Goal: Book appointment/travel/reservation

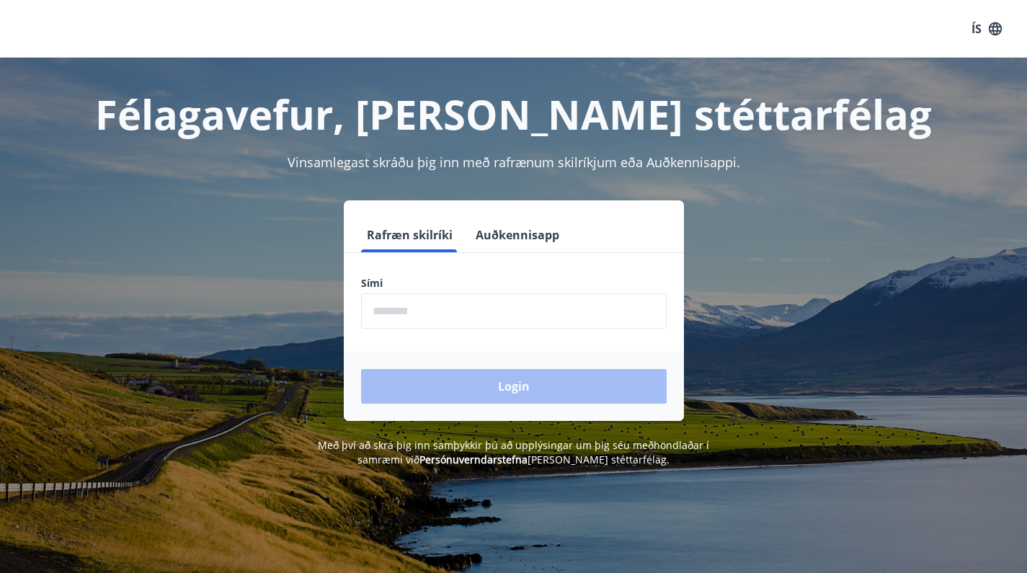
click at [406, 312] on input "phone" at bounding box center [514, 310] width 306 height 35
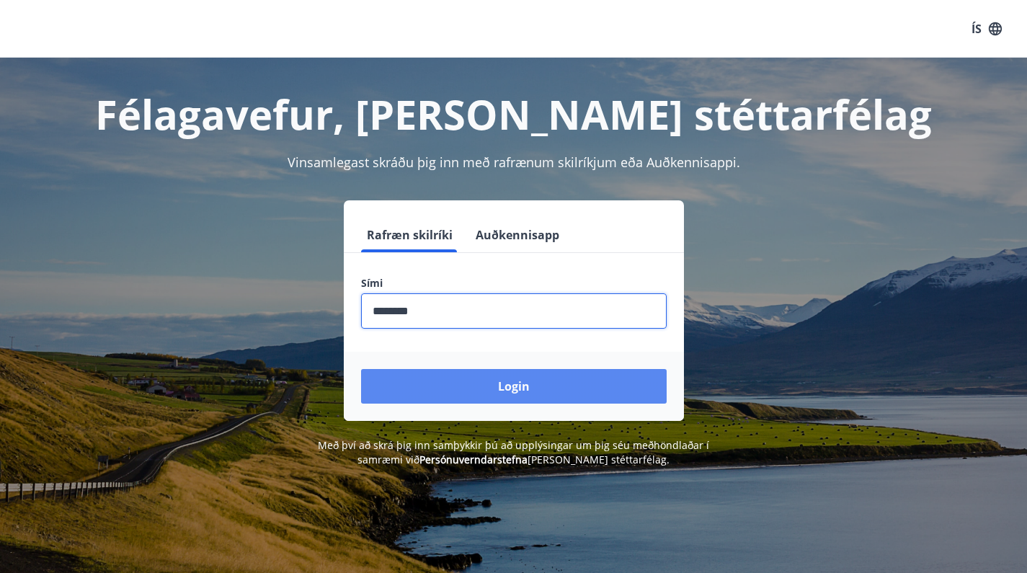
type input "********"
click at [422, 401] on button "Login" at bounding box center [514, 386] width 306 height 35
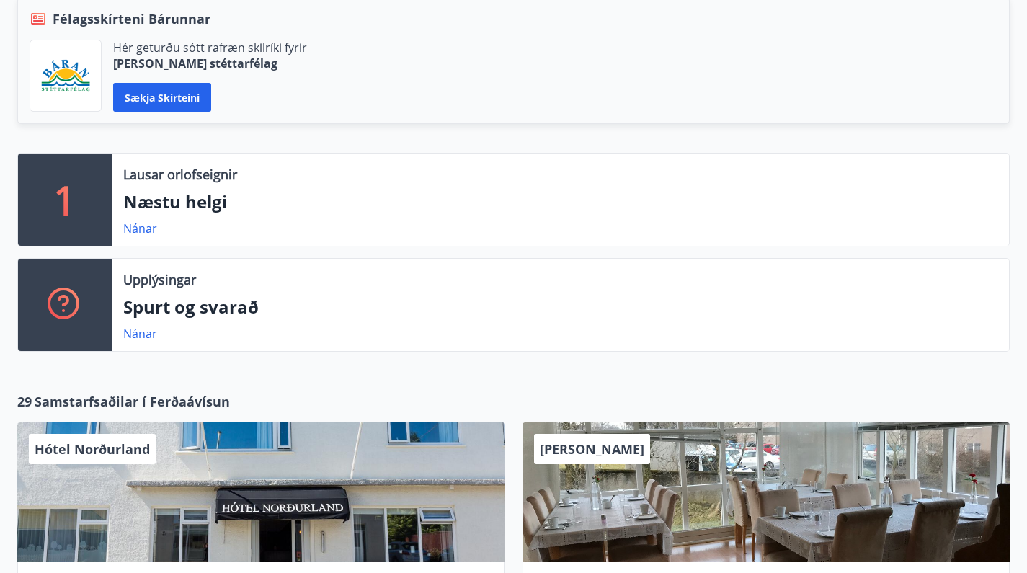
scroll to position [251, 0]
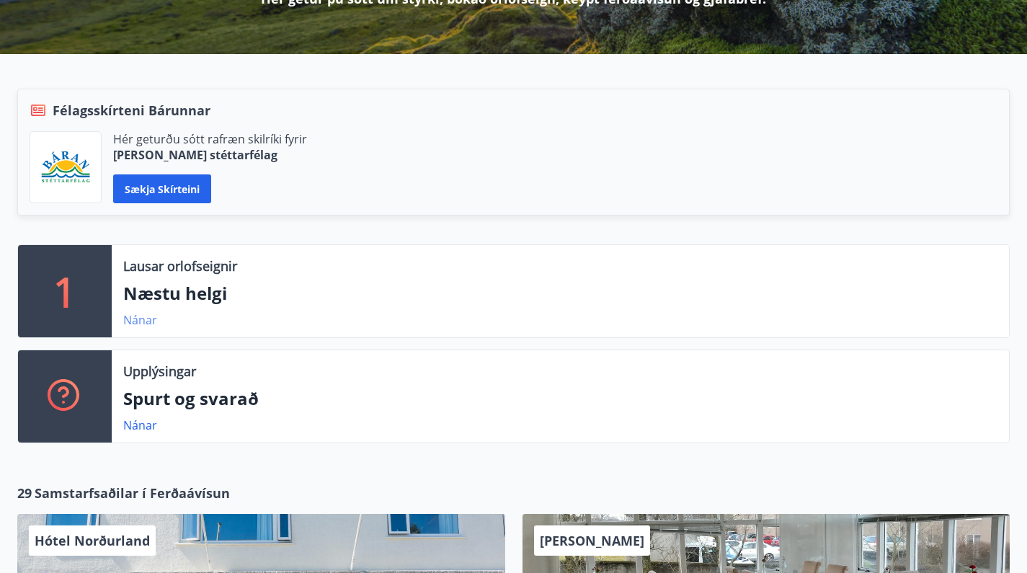
click at [141, 321] on link "Nánar" at bounding box center [140, 320] width 34 height 16
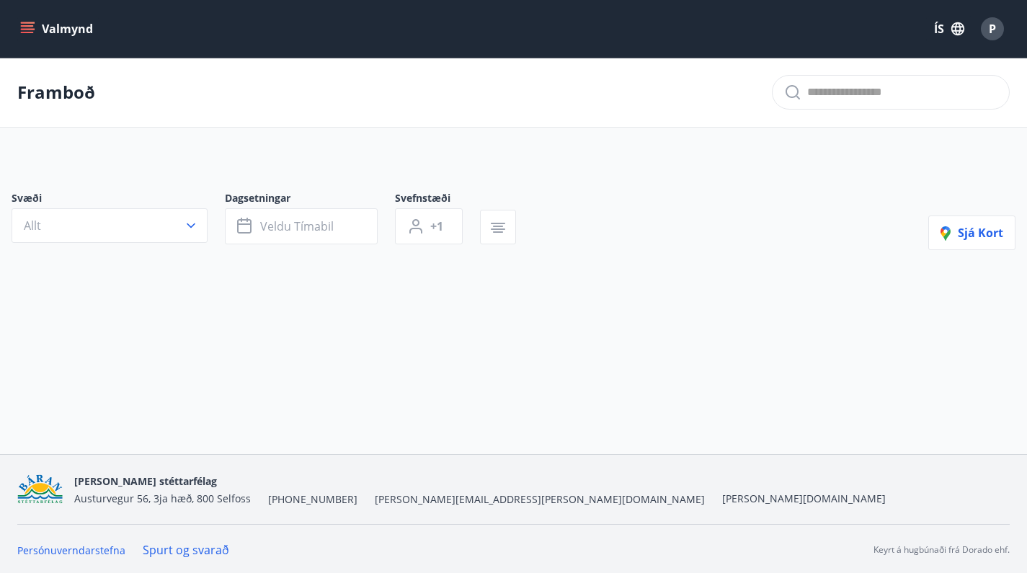
type input "*"
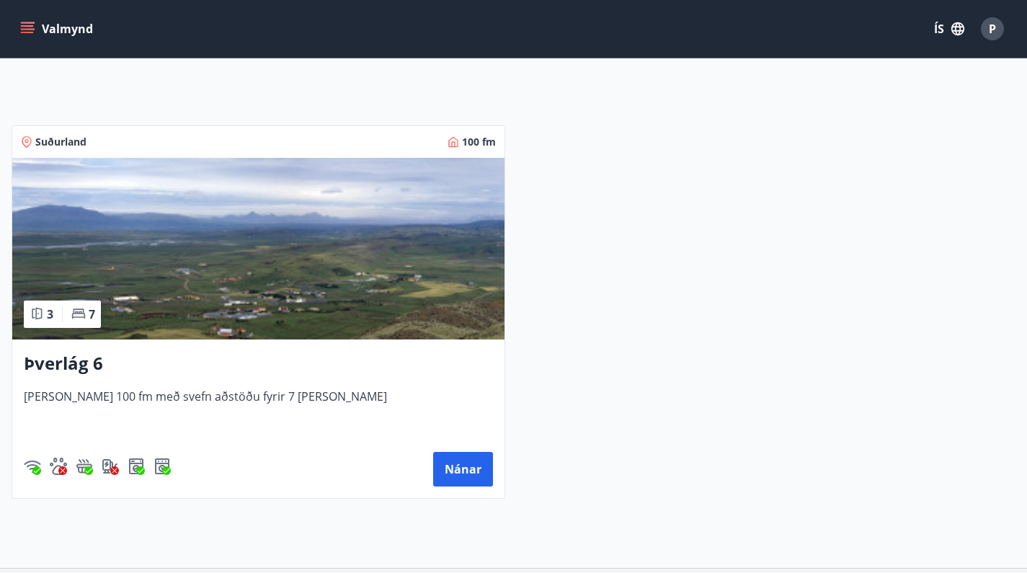
scroll to position [231, 0]
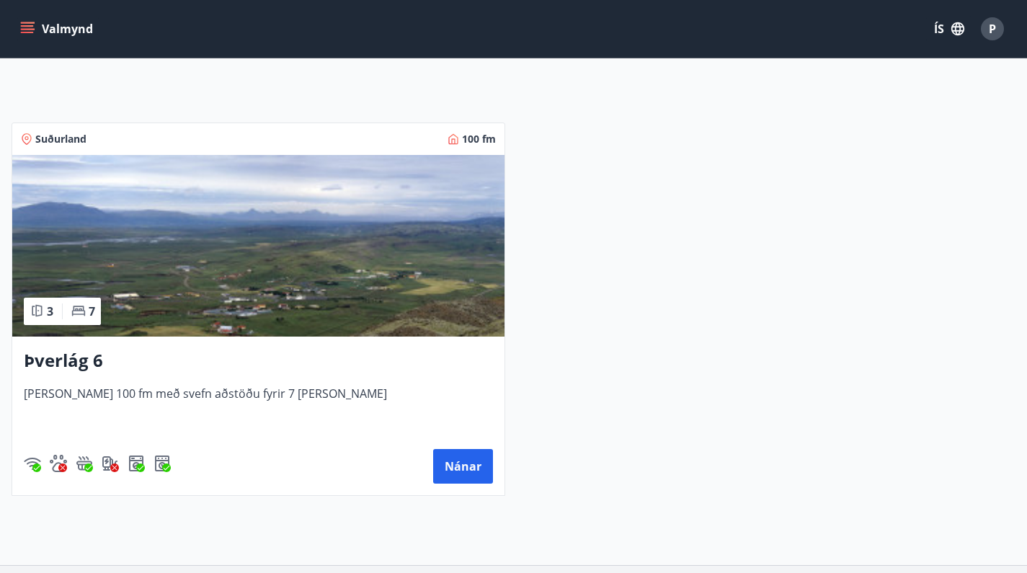
click at [59, 362] on h3 "Þverlág 6" at bounding box center [258, 361] width 469 height 26
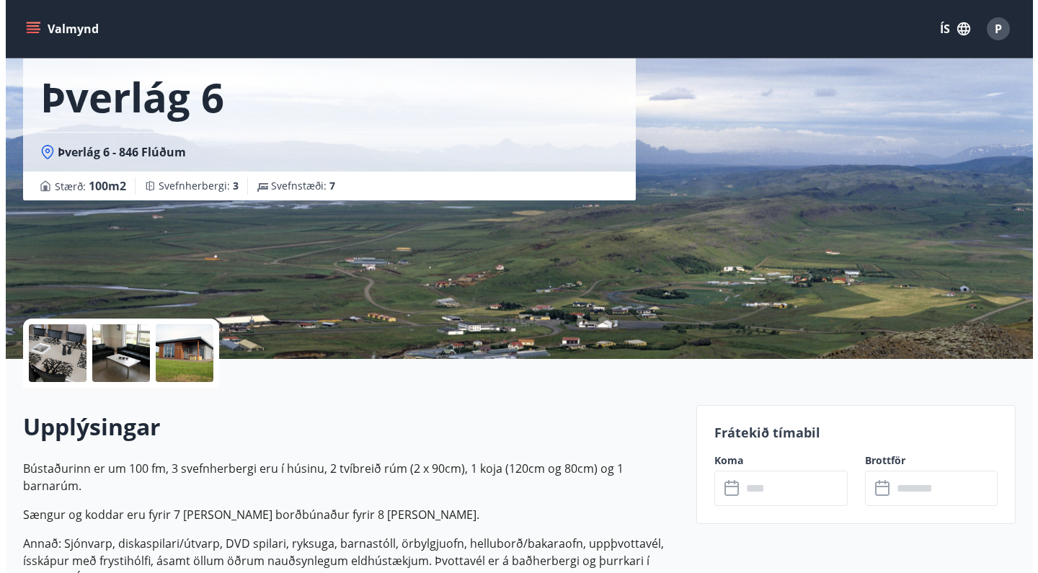
scroll to position [96, 0]
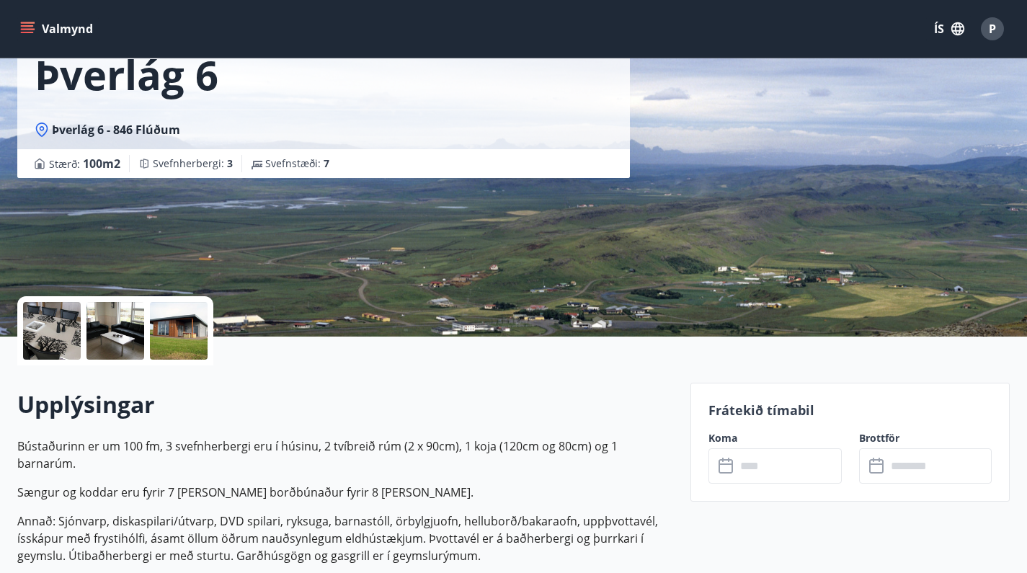
click at [167, 334] on div at bounding box center [179, 331] width 58 height 58
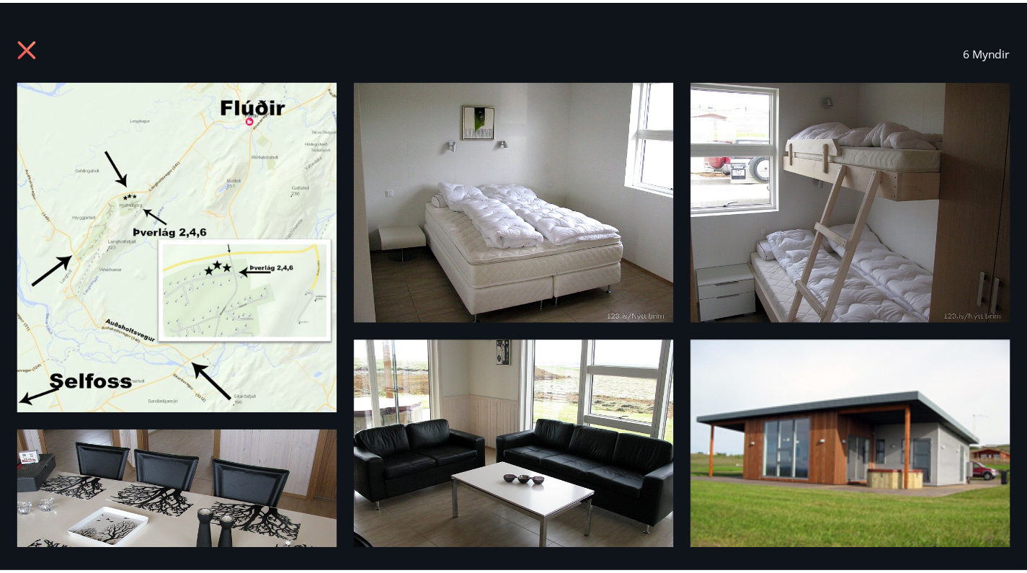
scroll to position [0, 0]
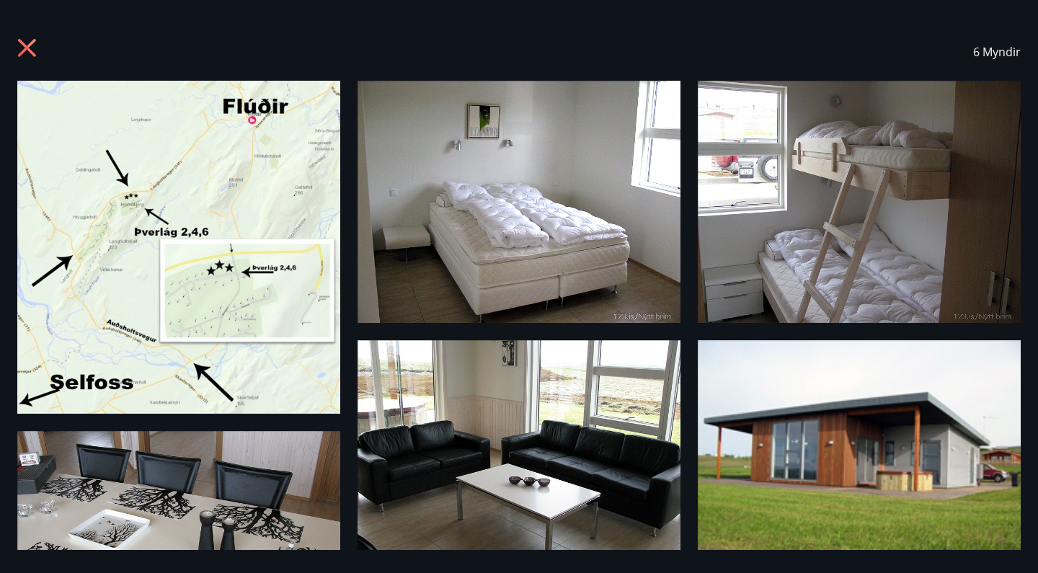
click at [26, 55] on icon at bounding box center [28, 49] width 23 height 23
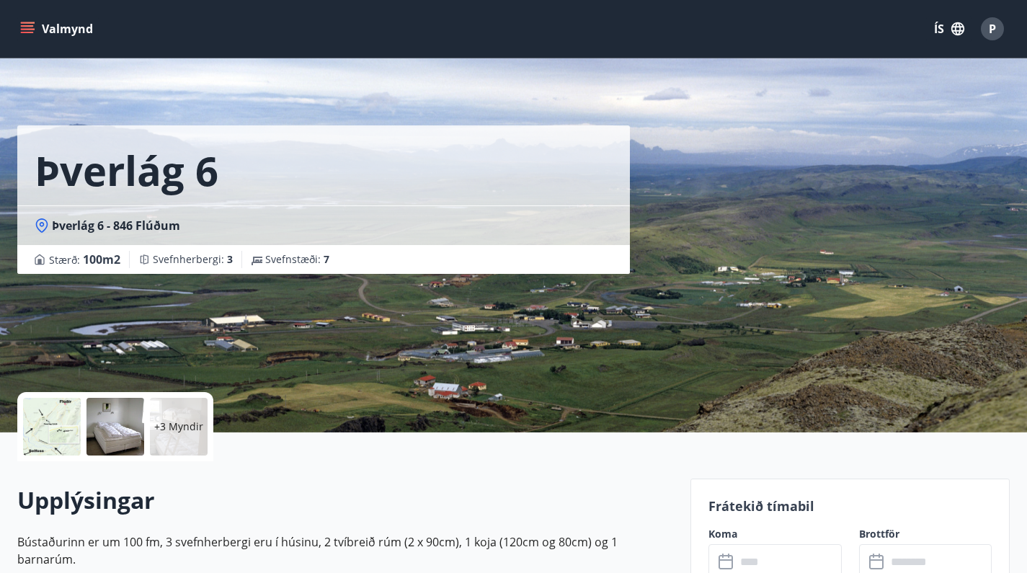
click at [45, 32] on button "Valmynd" at bounding box center [57, 29] width 81 height 26
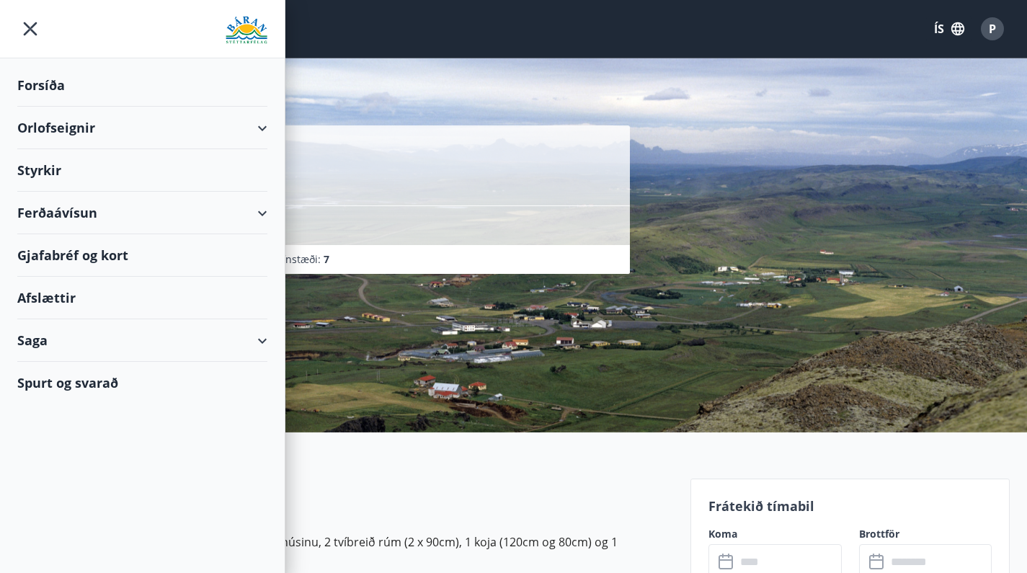
click at [58, 133] on div "Orlofseignir" at bounding box center [142, 128] width 250 height 43
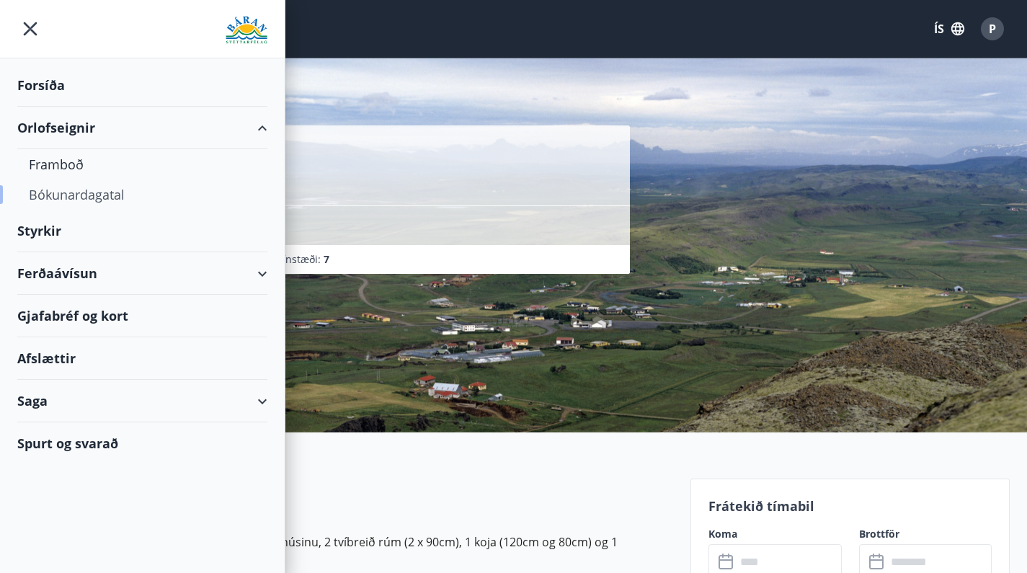
click at [68, 194] on div "Bókunardagatal" at bounding box center [142, 194] width 227 height 30
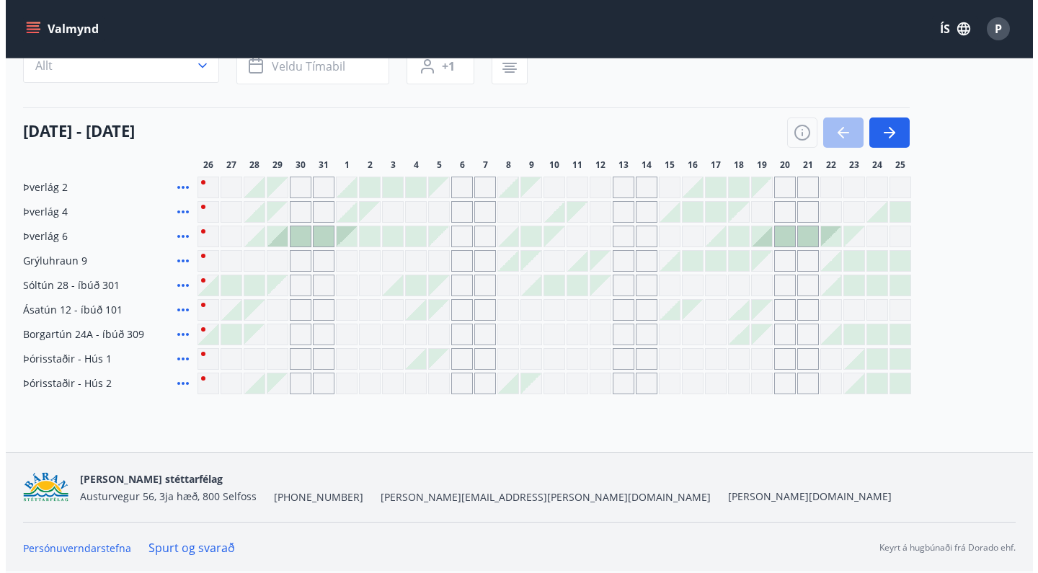
scroll to position [125, 0]
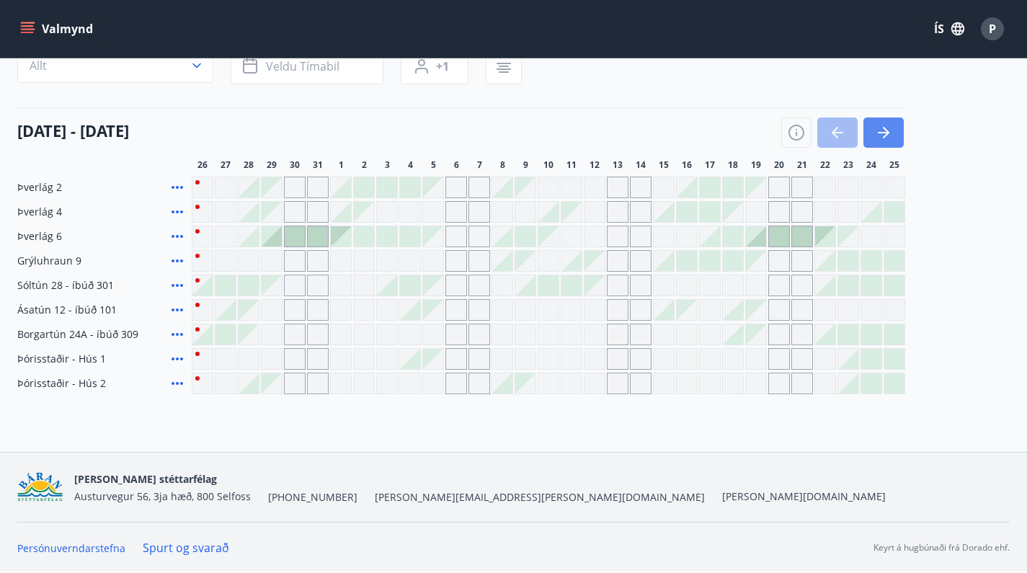
click at [878, 137] on icon "button" at bounding box center [883, 132] width 17 height 17
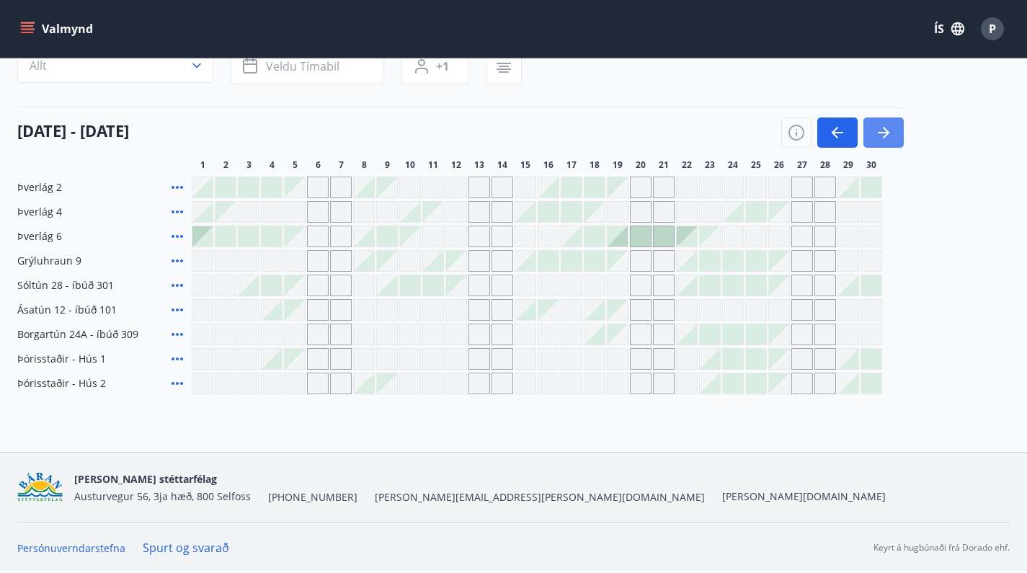
click at [878, 137] on icon "button" at bounding box center [883, 132] width 17 height 17
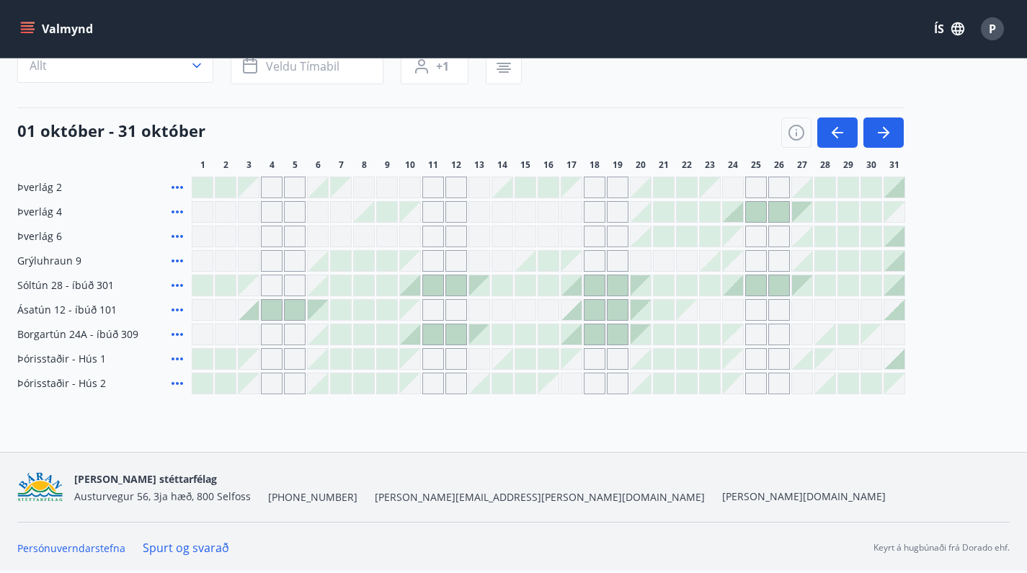
click at [180, 263] on icon at bounding box center [177, 260] width 17 height 17
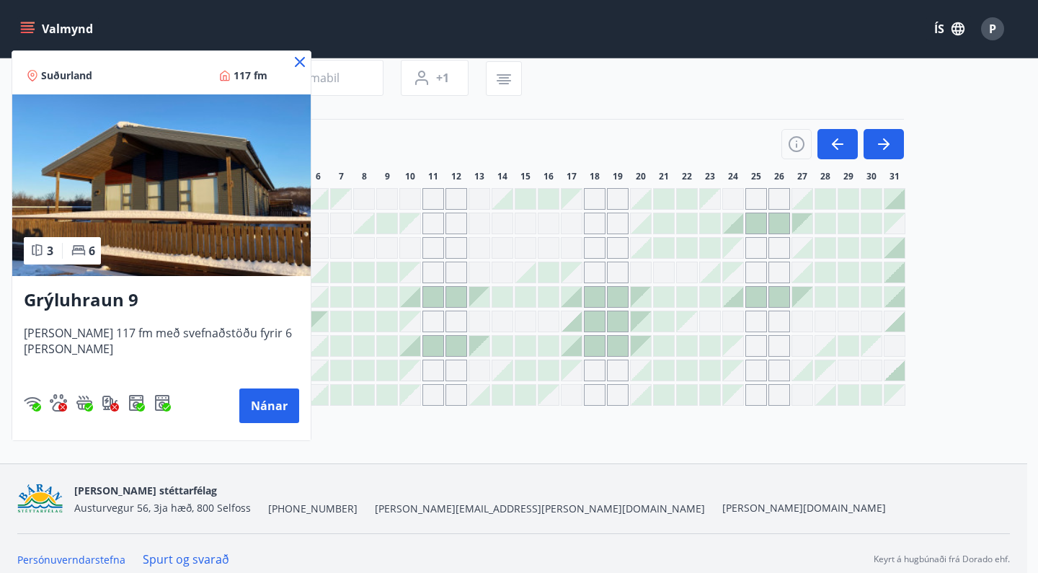
click at [299, 62] on icon at bounding box center [300, 62] width 2 height 2
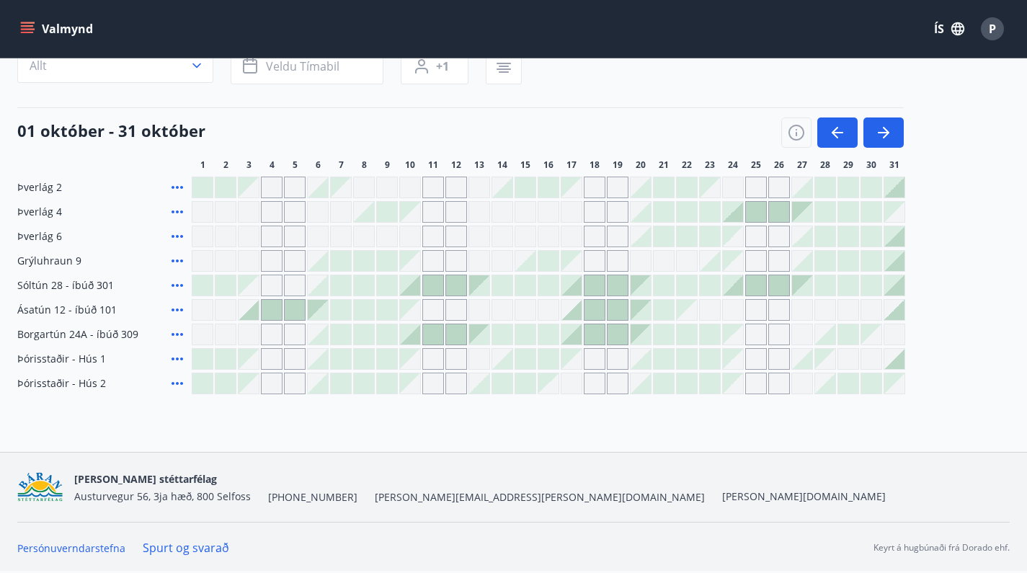
click at [182, 360] on icon at bounding box center [178, 358] width 12 height 3
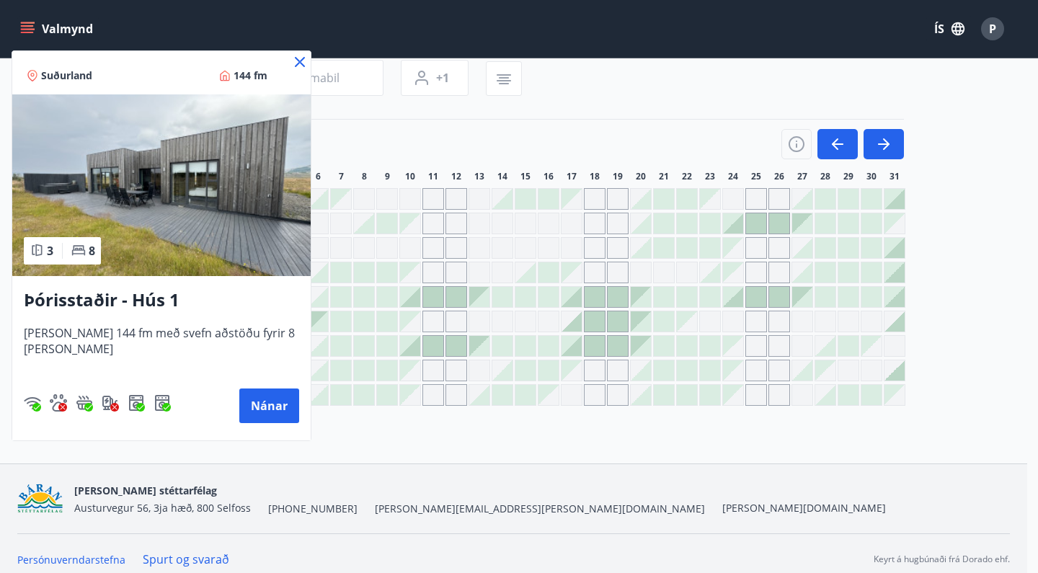
click at [291, 62] on icon at bounding box center [299, 61] width 17 height 17
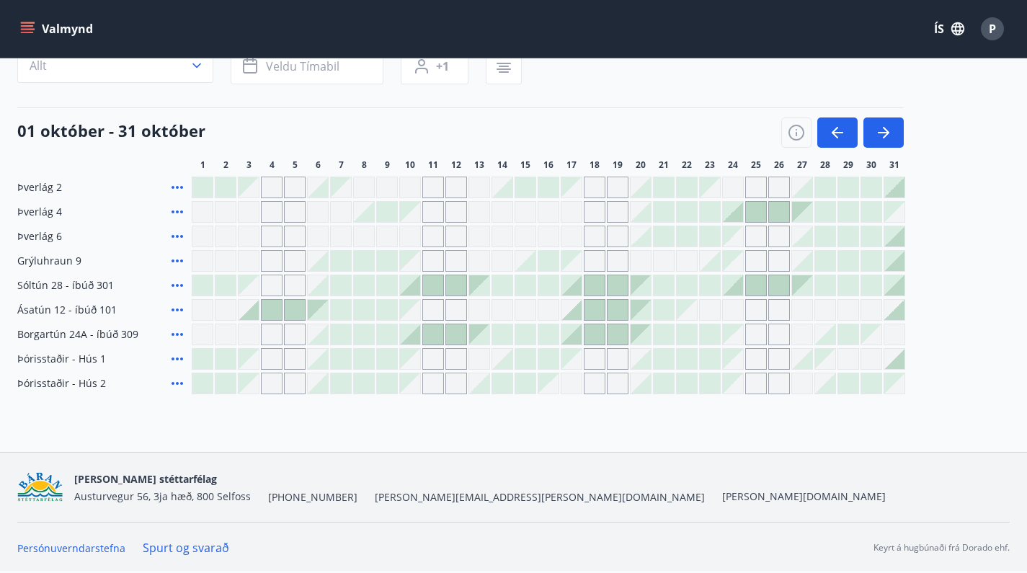
click at [837, 241] on div "Þverlág 2 Þverlág 4 Þverlág 6 Grýluhraun 9 Sóltún 28 - íbúð 301 Ásatún 12 - íbú…" at bounding box center [513, 286] width 992 height 218
click at [879, 135] on icon "button" at bounding box center [883, 132] width 17 height 17
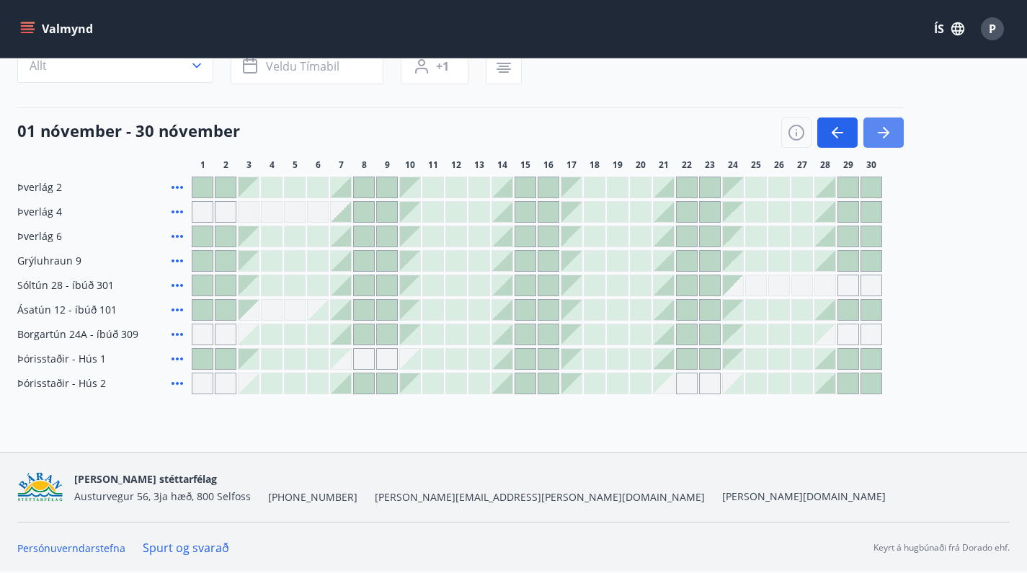
click at [889, 130] on icon "button" at bounding box center [883, 132] width 17 height 17
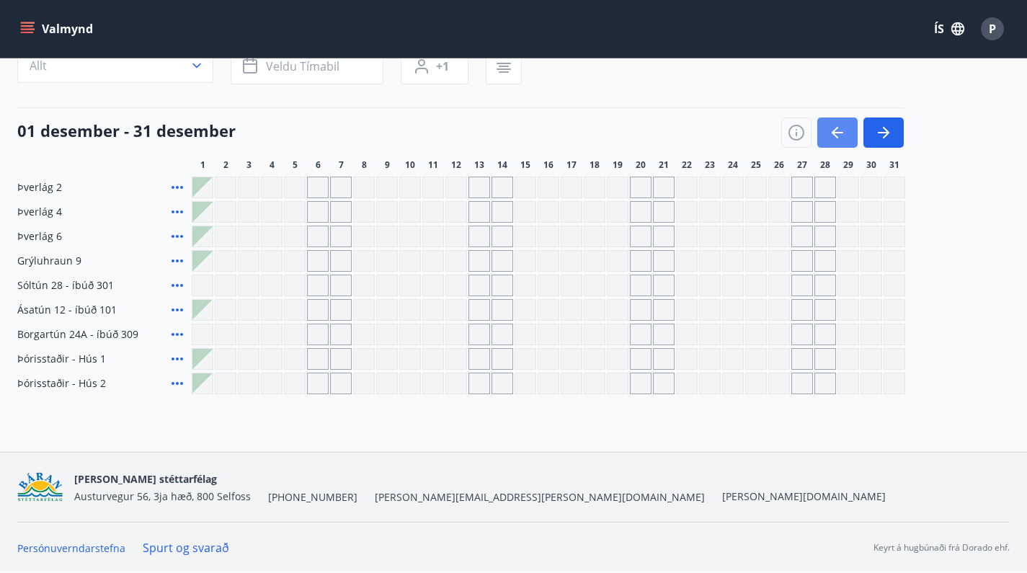
click at [834, 134] on icon "button" at bounding box center [835, 133] width 6 height 12
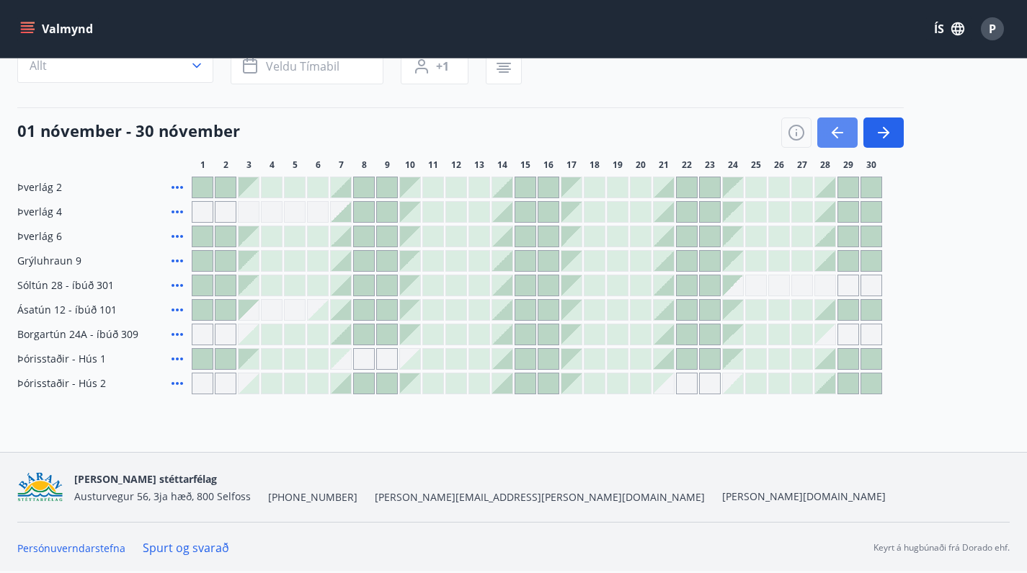
click at [837, 130] on icon "button" at bounding box center [837, 132] width 17 height 17
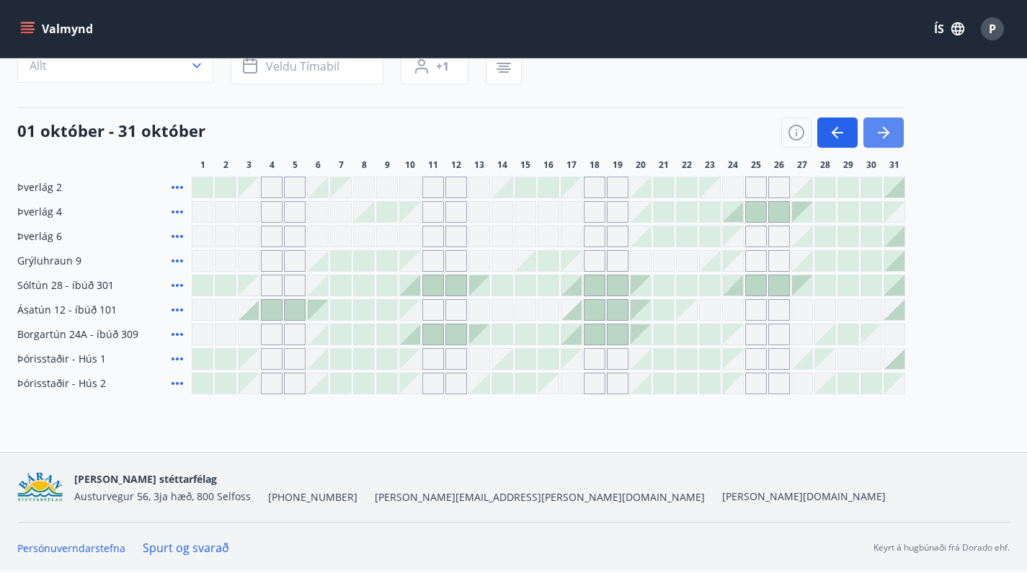
click at [878, 129] on icon "button" at bounding box center [883, 132] width 17 height 17
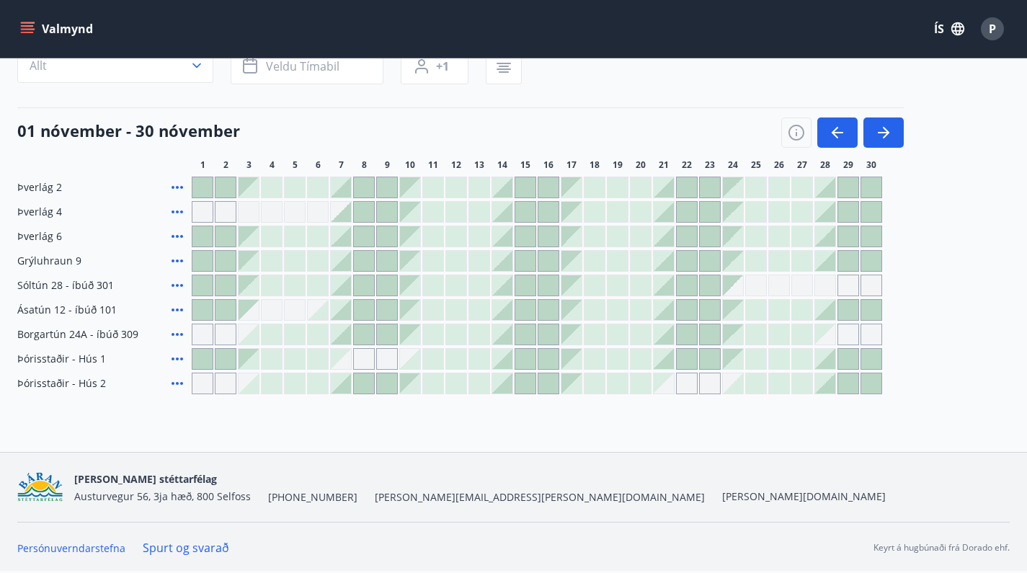
click at [176, 363] on icon at bounding box center [177, 358] width 17 height 17
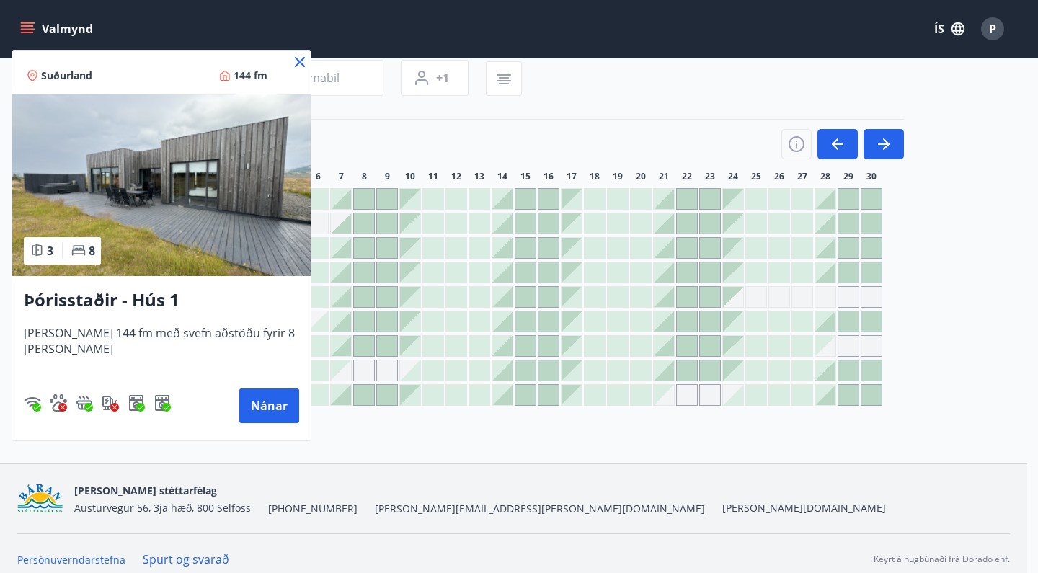
click at [295, 65] on icon at bounding box center [300, 62] width 10 height 10
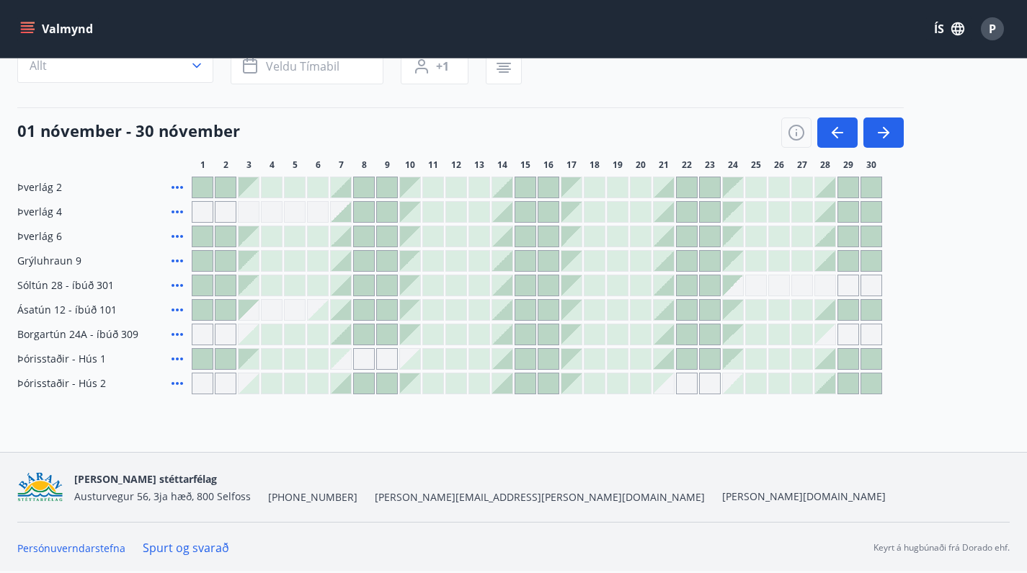
click at [177, 386] on icon at bounding box center [177, 383] width 17 height 17
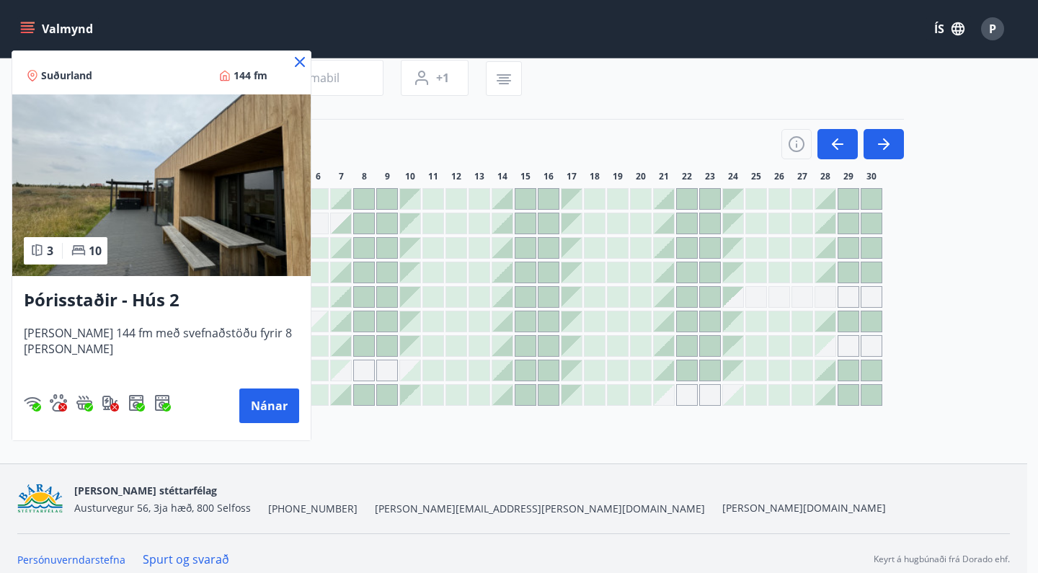
click at [291, 61] on icon at bounding box center [299, 61] width 17 height 17
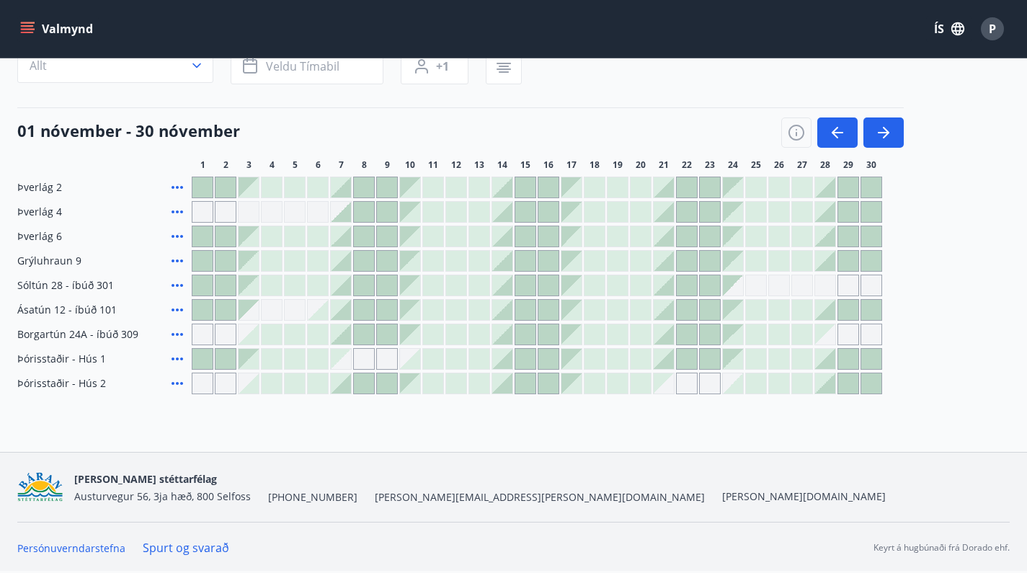
click at [172, 358] on icon at bounding box center [178, 358] width 12 height 3
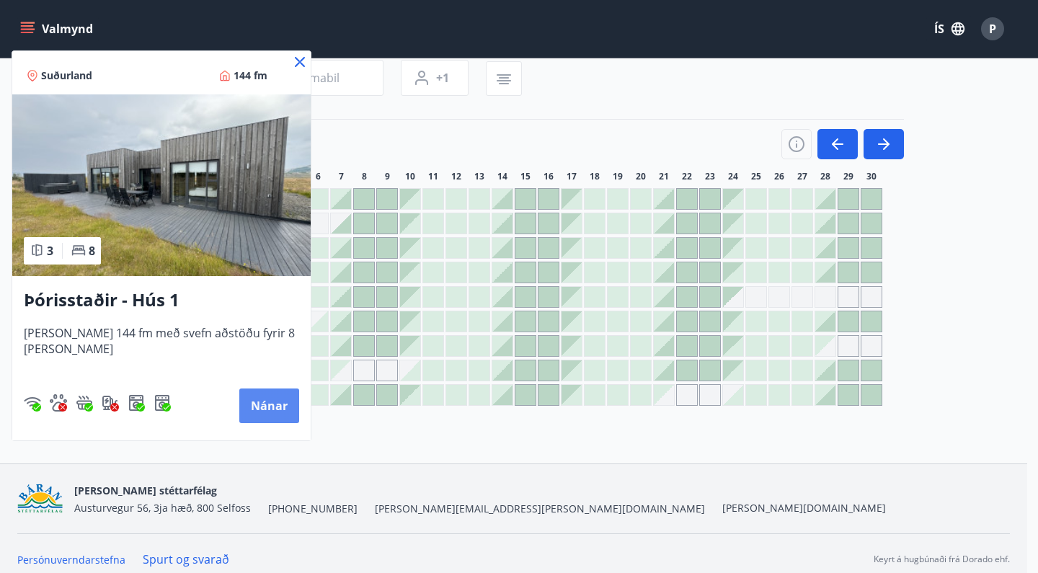
click at [251, 406] on button "Nánar" at bounding box center [269, 405] width 60 height 35
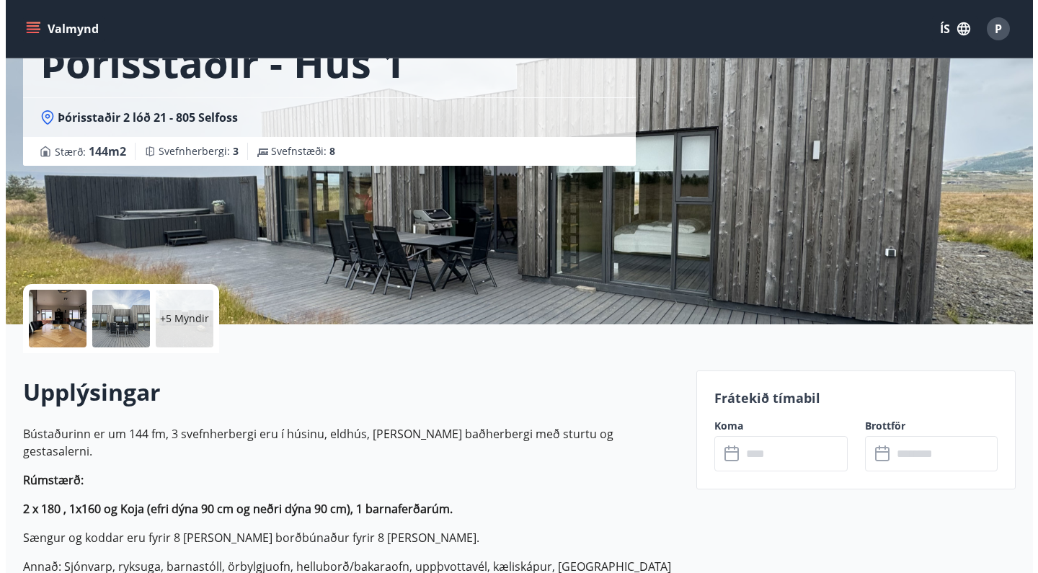
scroll to position [125, 0]
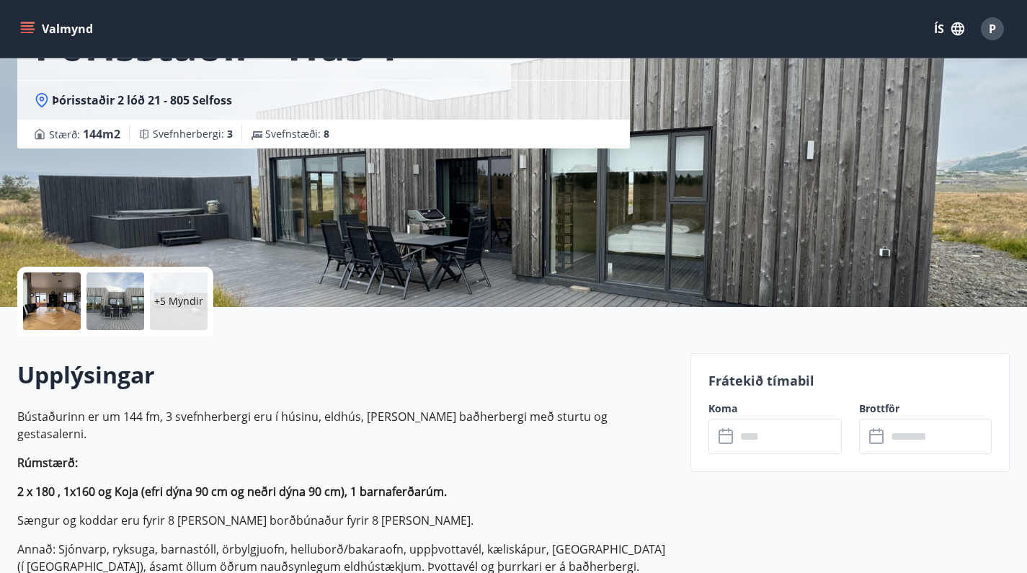
click at [58, 303] on div at bounding box center [52, 301] width 58 height 58
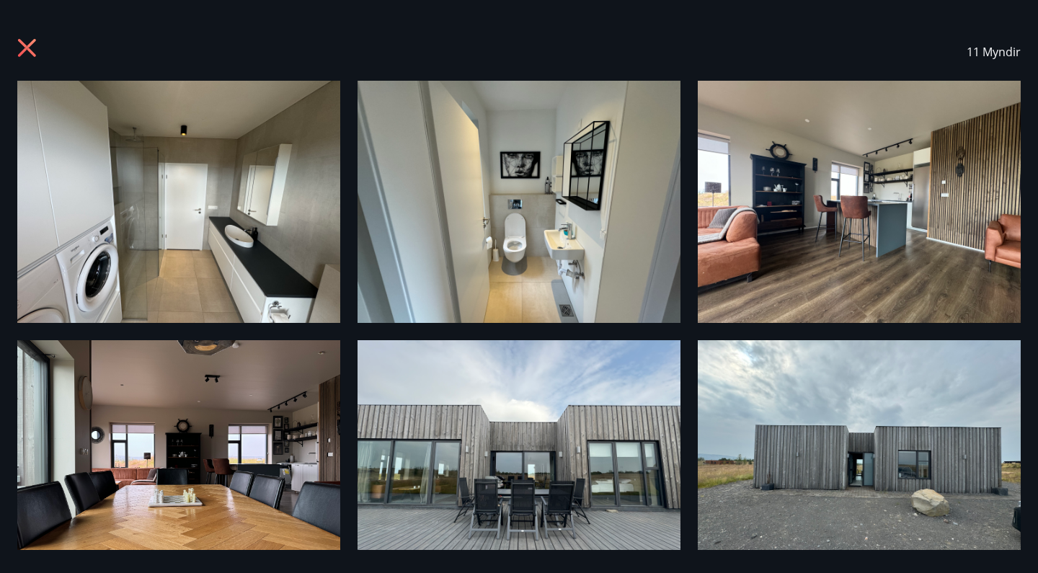
click at [30, 362] on img at bounding box center [178, 461] width 323 height 242
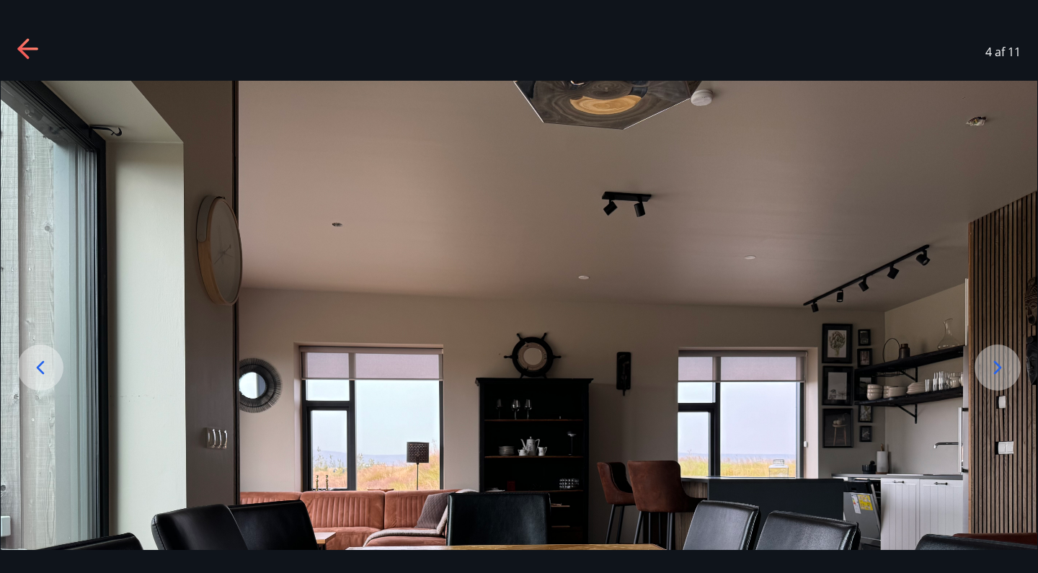
click at [1013, 367] on div at bounding box center [997, 367] width 46 height 46
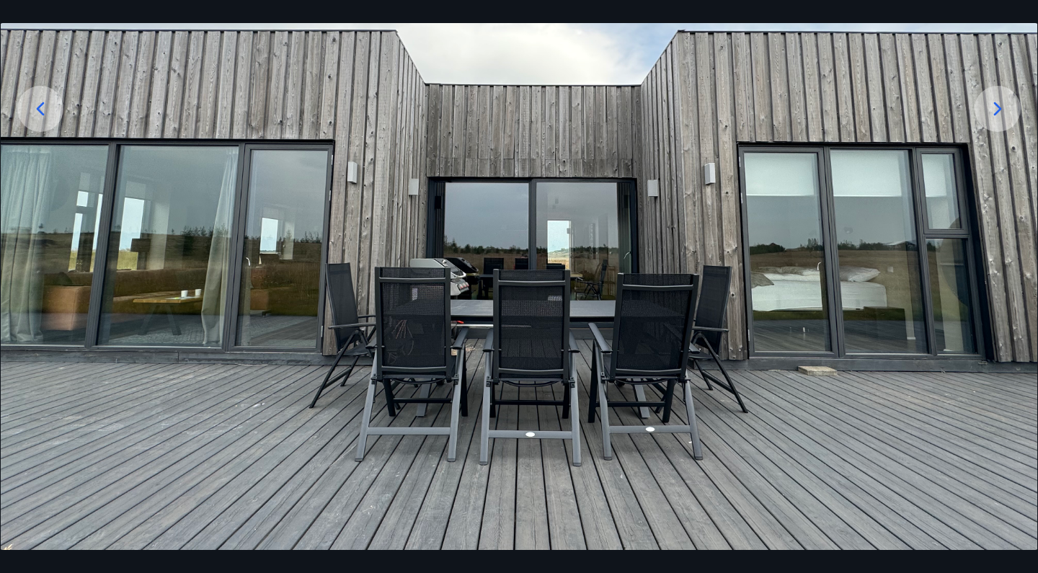
scroll to position [261, 0]
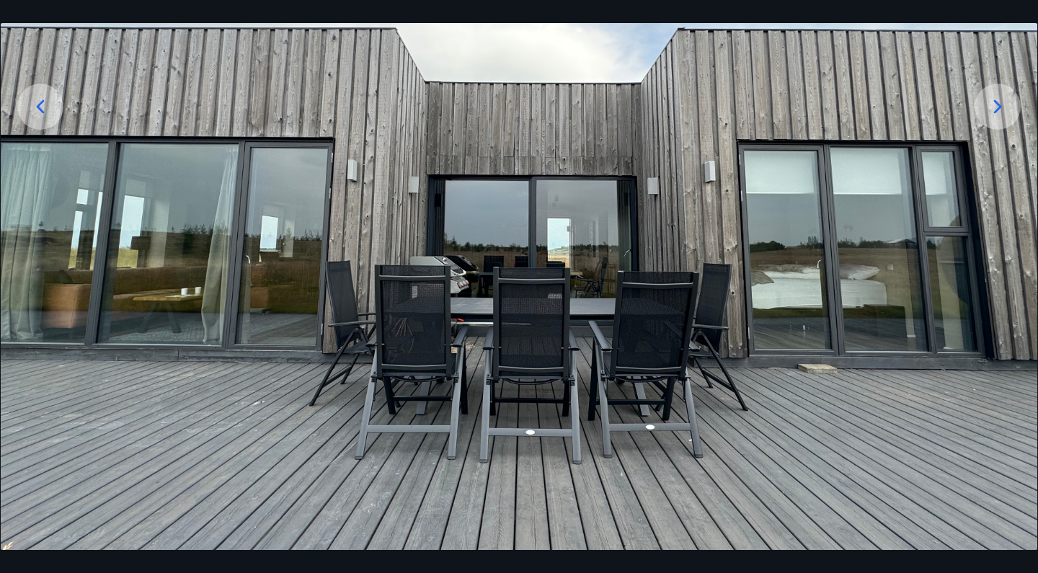
click at [887, 192] on img at bounding box center [519, 209] width 1036 height 778
click at [1002, 113] on icon at bounding box center [997, 106] width 23 height 23
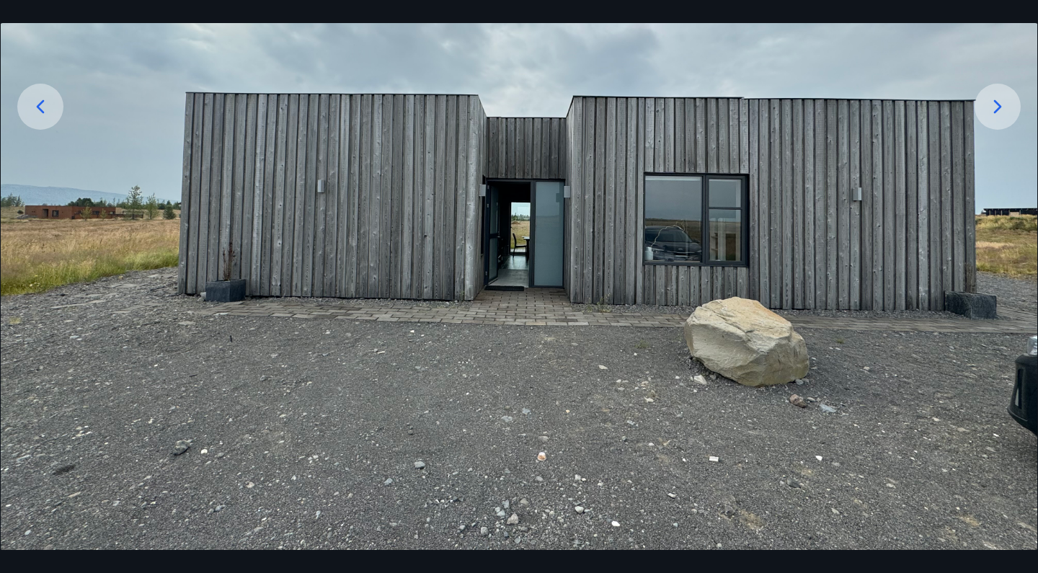
click at [1002, 113] on icon at bounding box center [997, 106] width 23 height 23
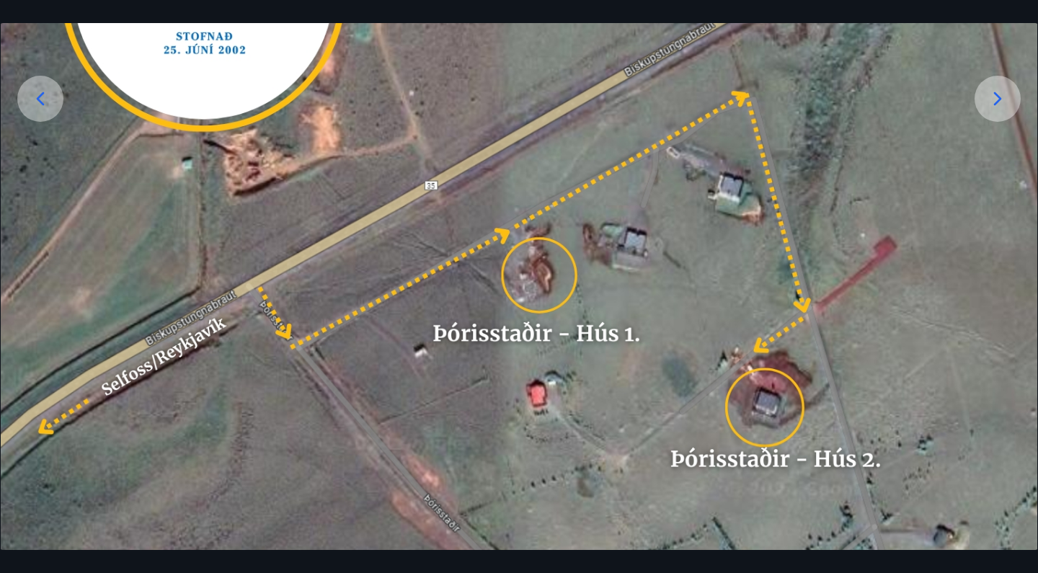
scroll to position [259, 0]
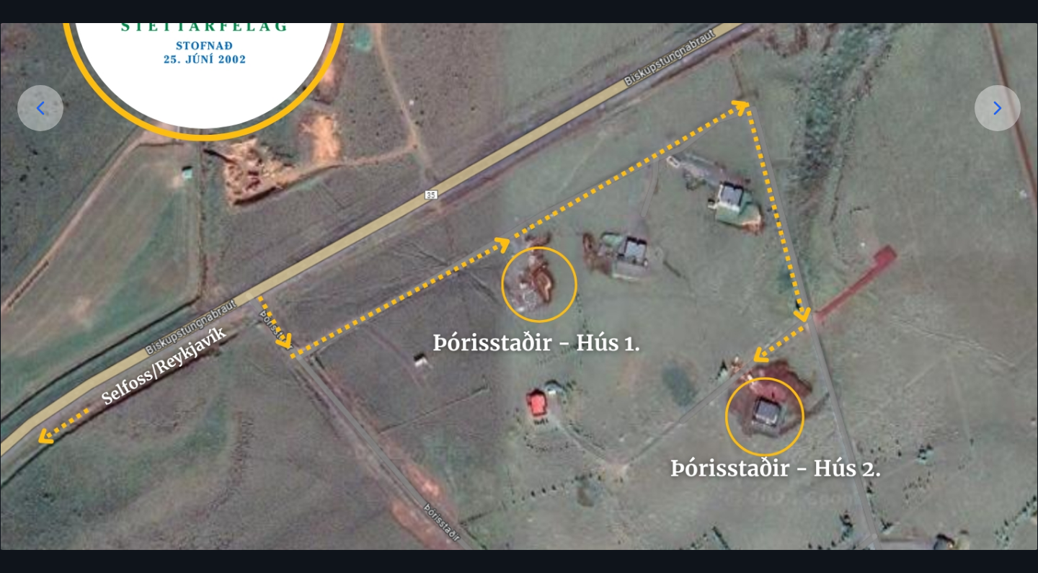
click at [984, 113] on div at bounding box center [997, 108] width 46 height 46
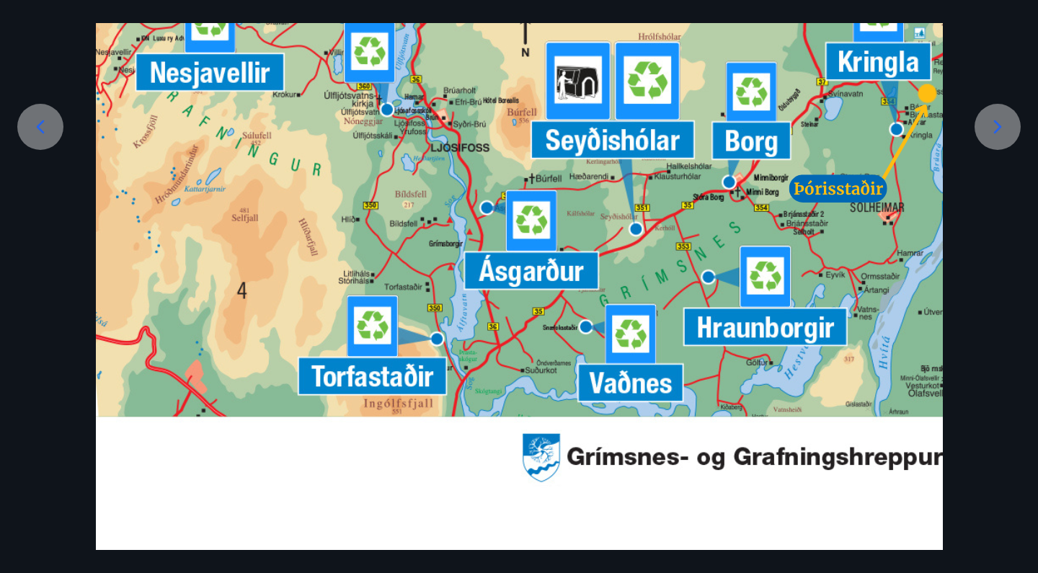
scroll to position [241, 0]
click at [984, 113] on div at bounding box center [997, 127] width 46 height 46
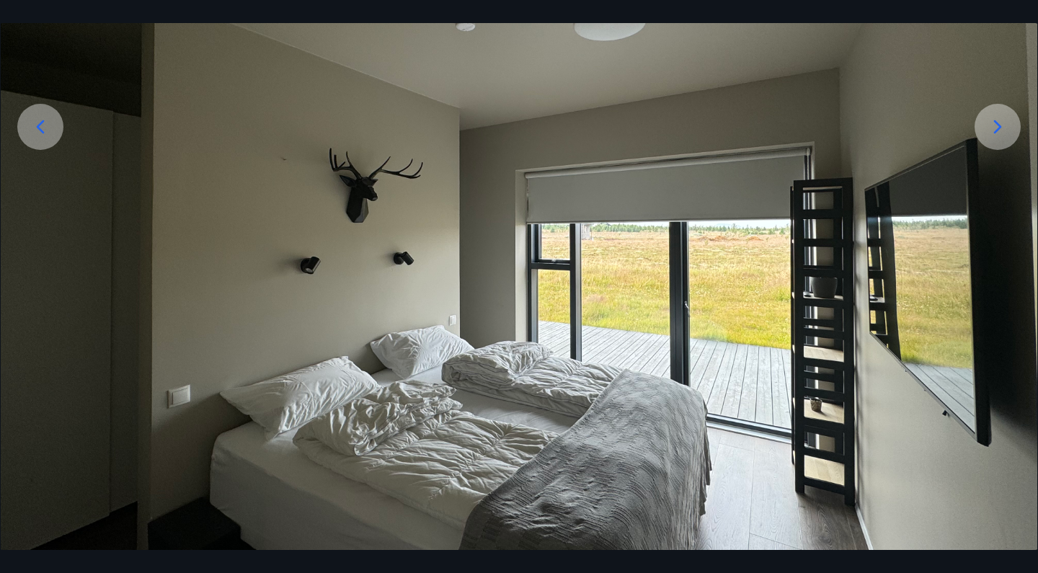
click at [984, 113] on div at bounding box center [997, 127] width 46 height 46
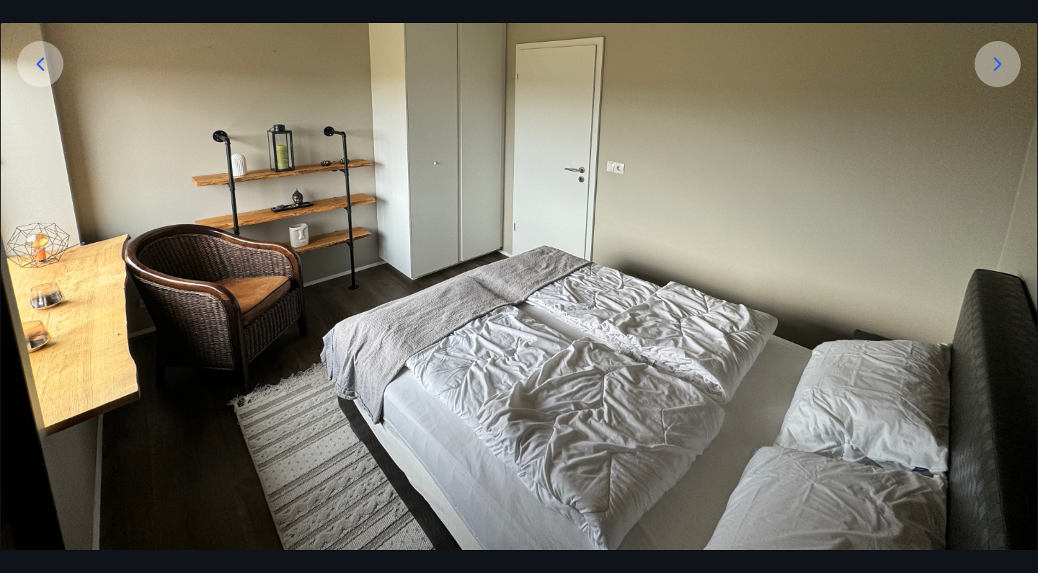
scroll to position [270, 0]
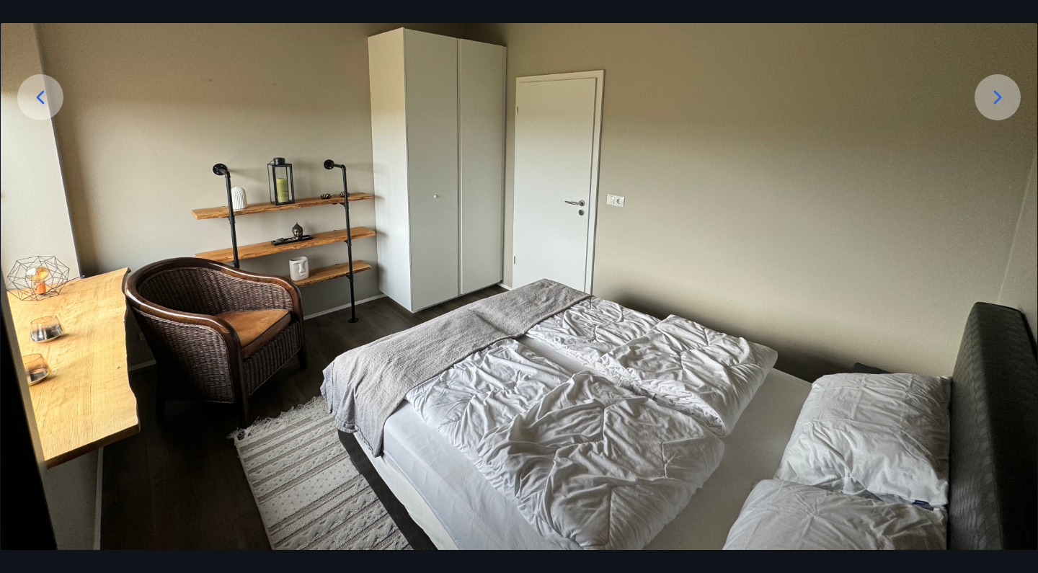
click at [1003, 102] on icon at bounding box center [997, 97] width 23 height 23
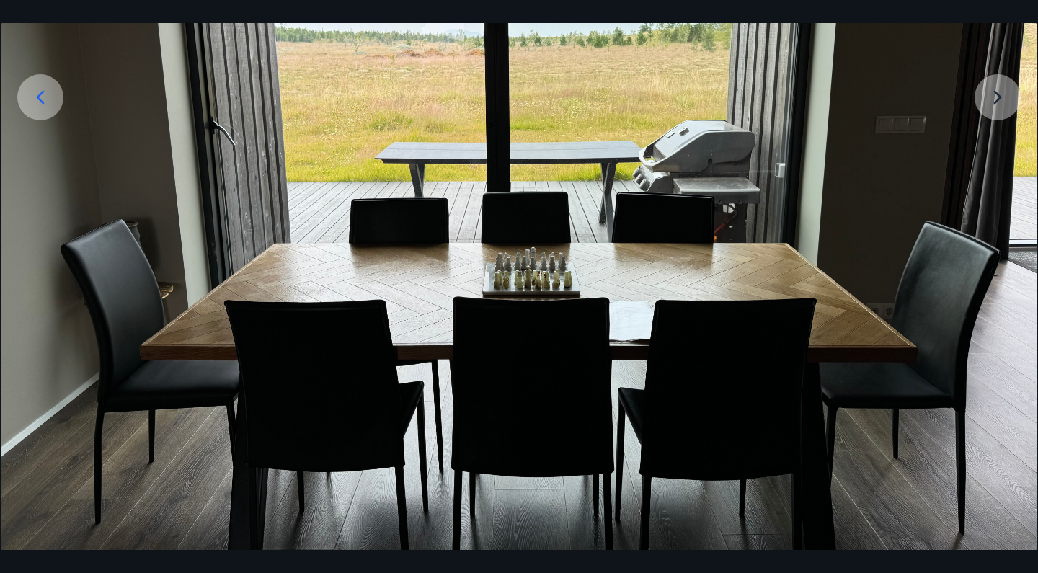
click at [1003, 102] on img at bounding box center [519, 199] width 1036 height 778
click at [998, 97] on img at bounding box center [519, 199] width 1036 height 778
click at [48, 91] on icon at bounding box center [40, 97] width 23 height 23
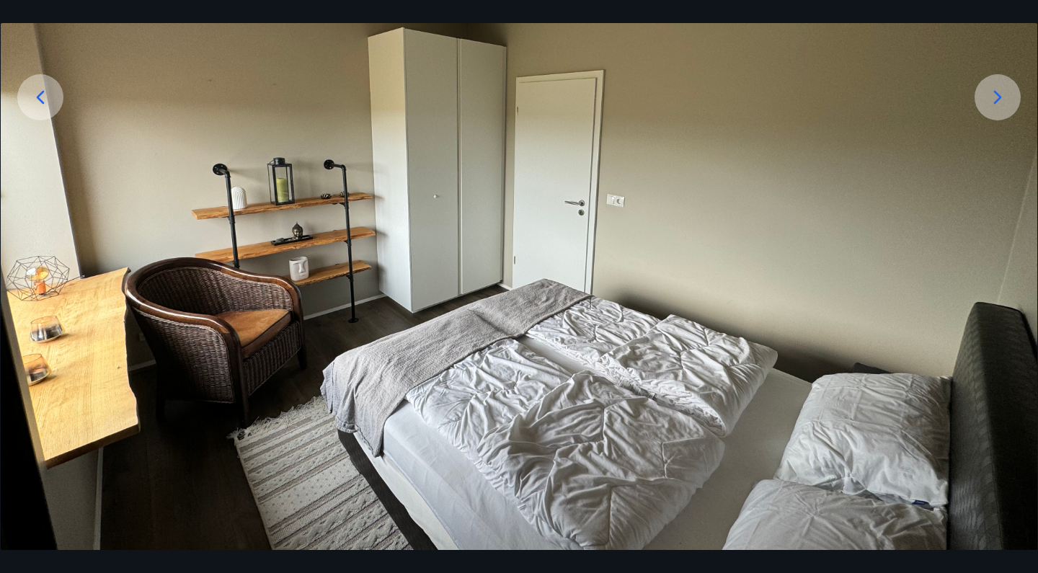
click at [48, 91] on icon at bounding box center [40, 97] width 23 height 23
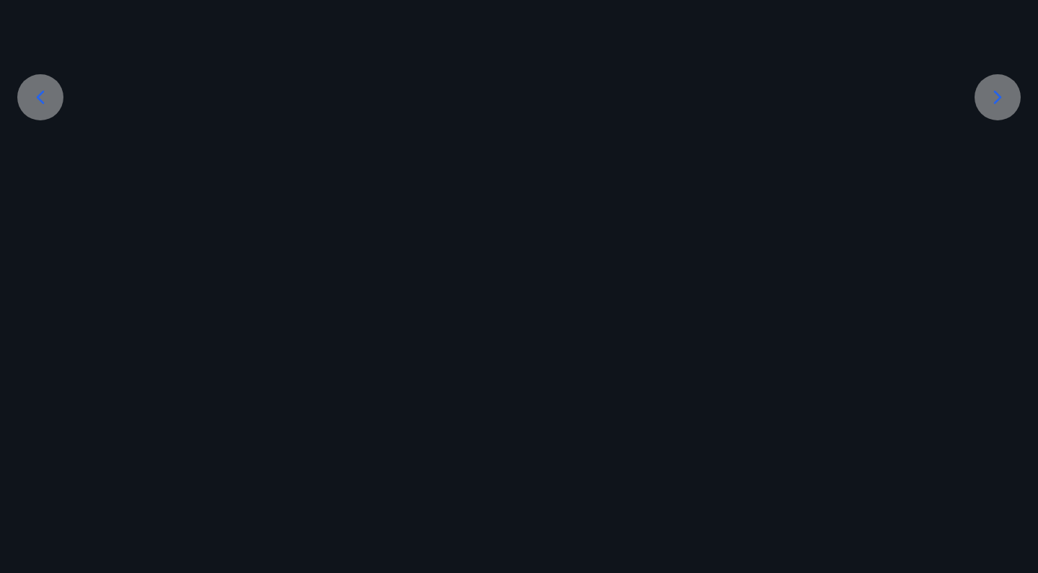
click at [48, 91] on icon at bounding box center [40, 97] width 23 height 23
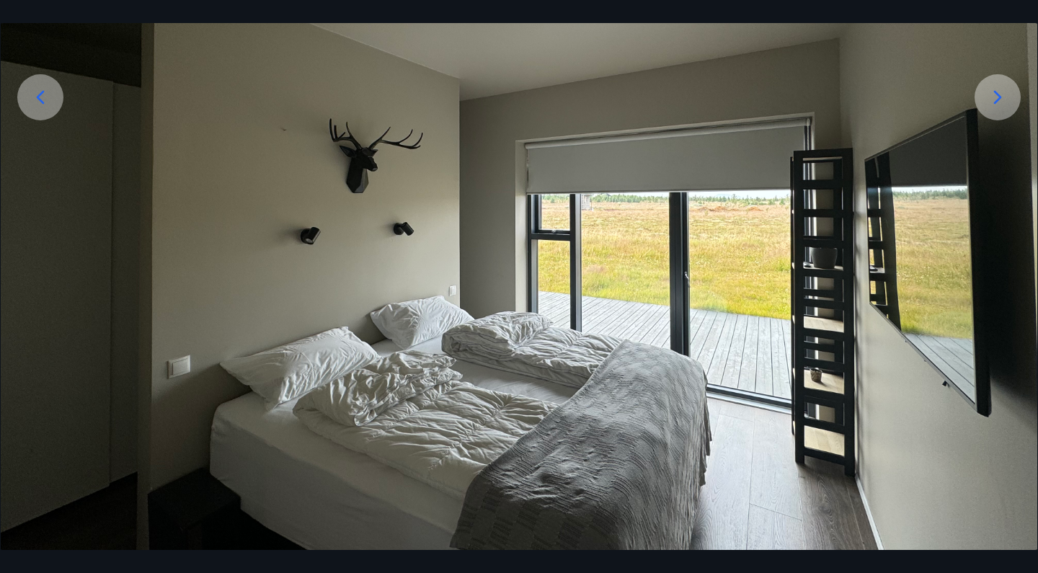
click at [48, 91] on icon at bounding box center [40, 97] width 23 height 23
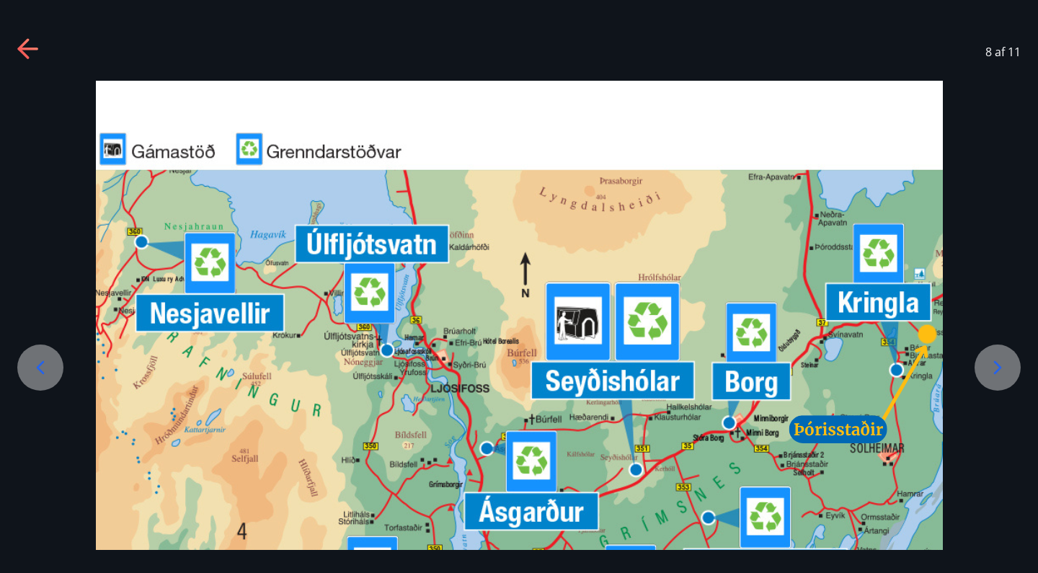
scroll to position [0, 0]
click at [25, 51] on icon at bounding box center [28, 49] width 23 height 23
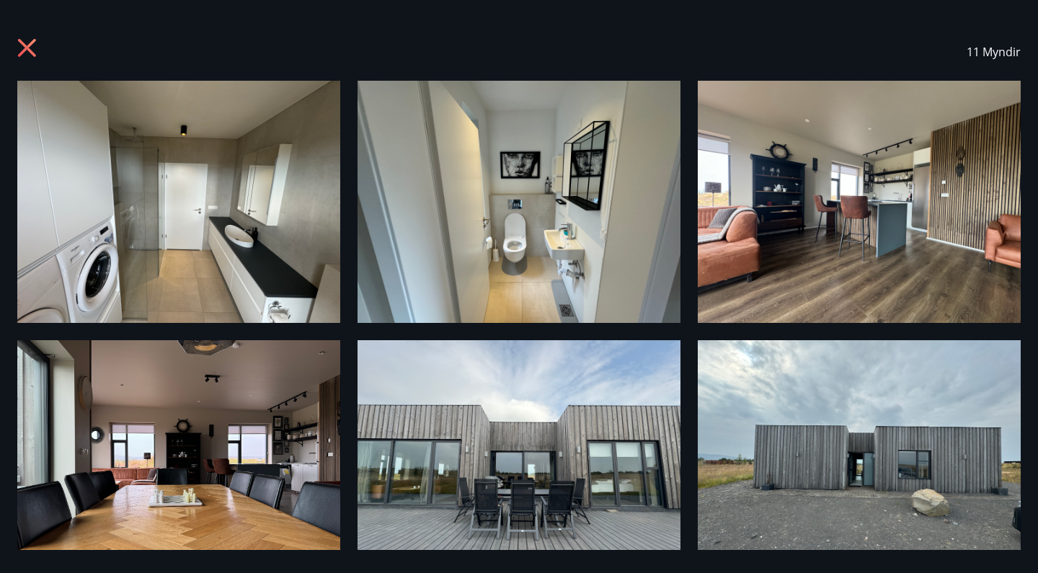
click at [527, 260] on img at bounding box center [518, 202] width 323 height 242
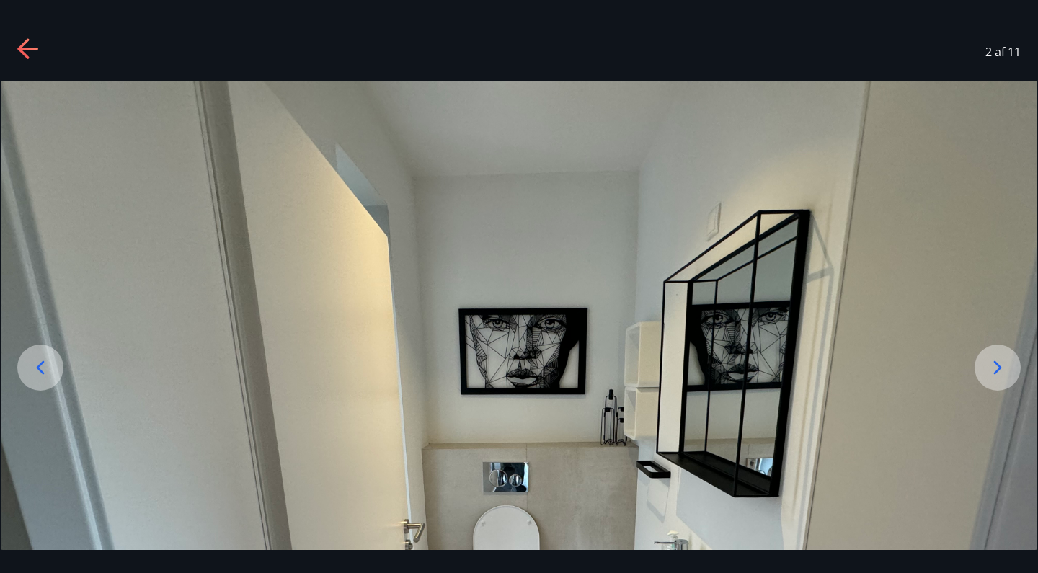
click at [25, 55] on icon at bounding box center [23, 48] width 12 height 20
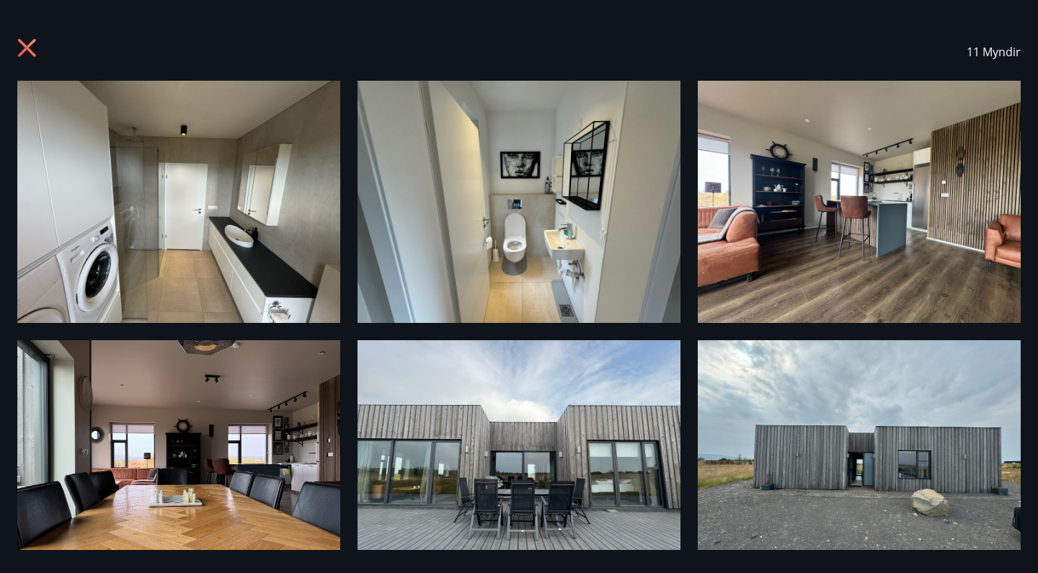
click at [25, 48] on icon at bounding box center [28, 49] width 23 height 23
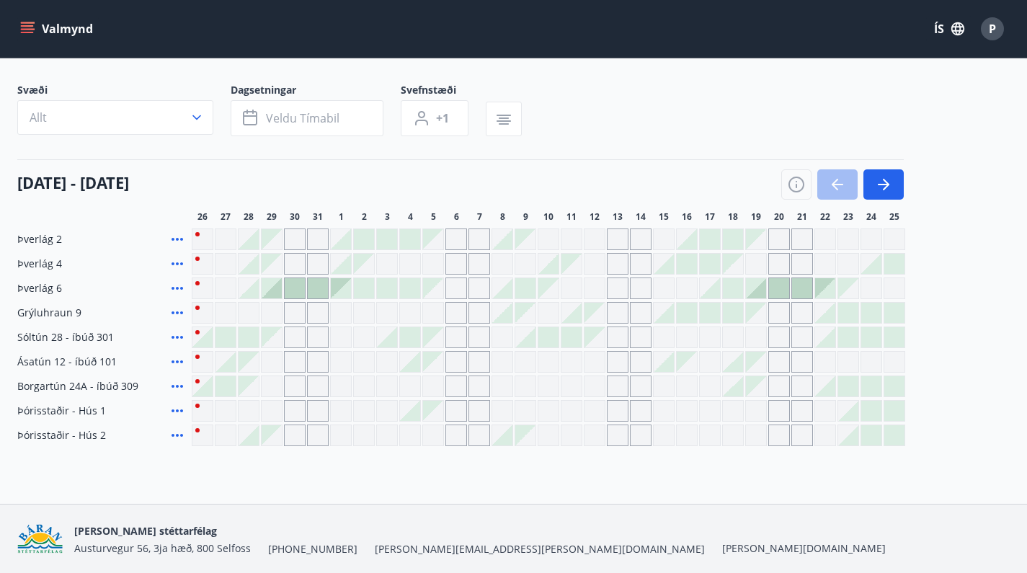
scroll to position [42, 0]
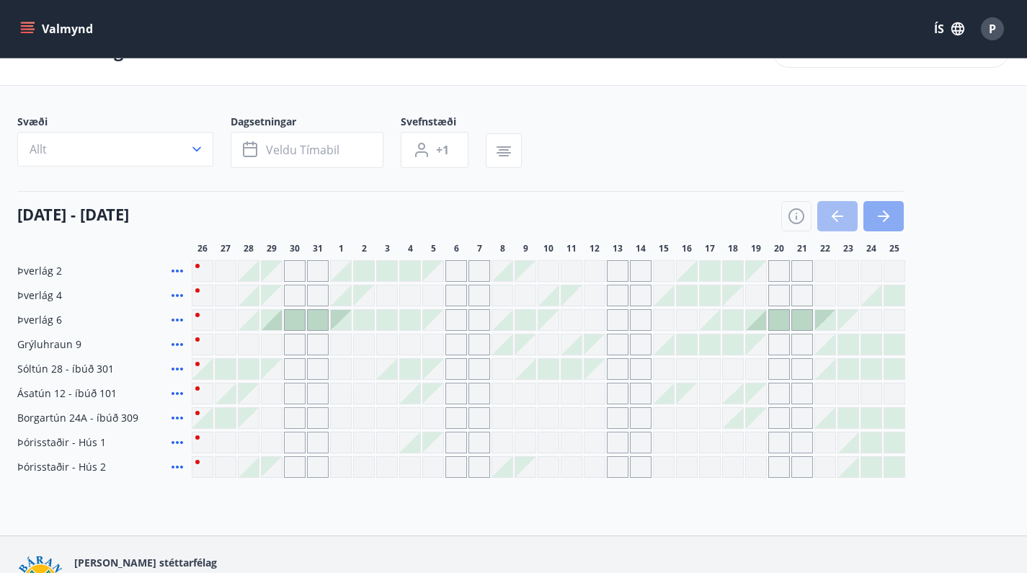
click at [896, 226] on button "button" at bounding box center [883, 216] width 40 height 30
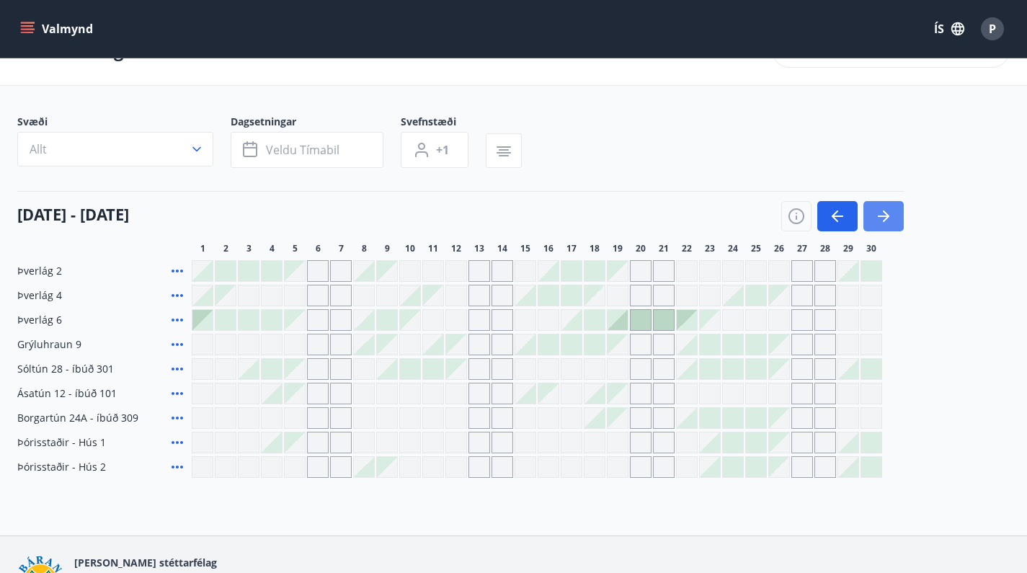
click at [896, 226] on button "button" at bounding box center [883, 216] width 40 height 30
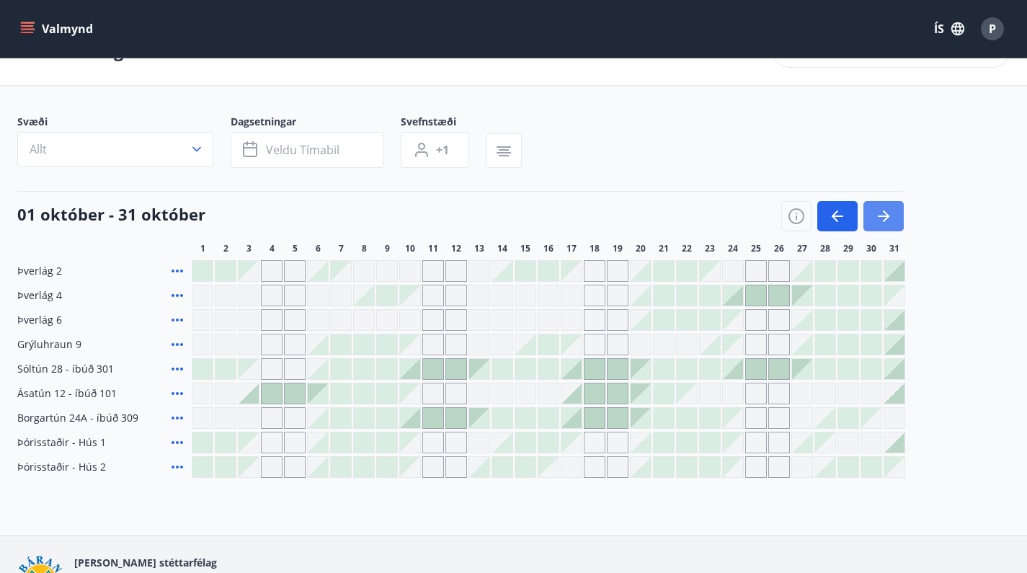
click at [896, 226] on button "button" at bounding box center [883, 216] width 40 height 30
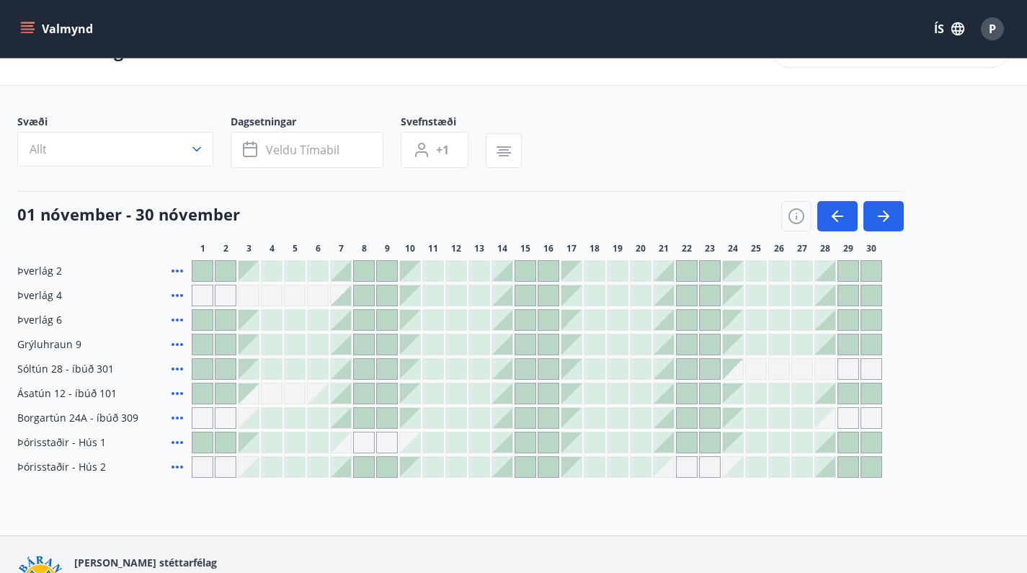
click at [175, 444] on icon at bounding box center [177, 442] width 17 height 17
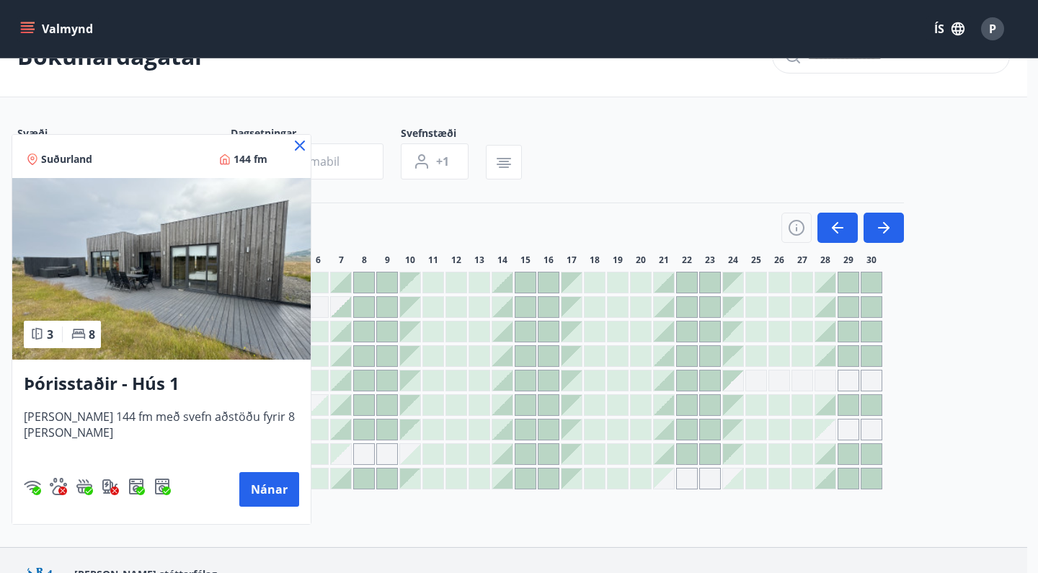
click at [295, 147] on icon at bounding box center [300, 146] width 10 height 10
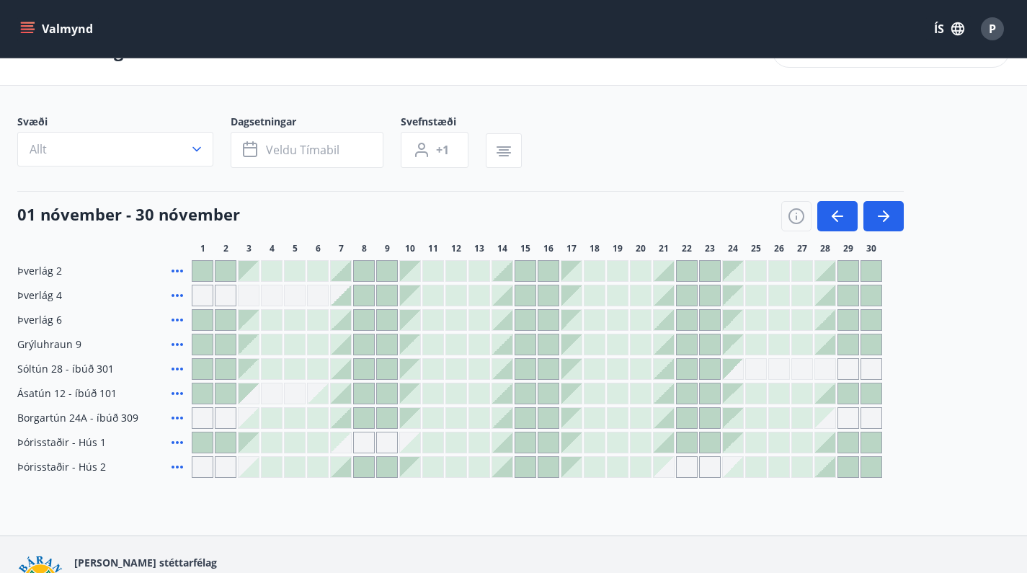
click at [200, 445] on div at bounding box center [202, 442] width 20 height 20
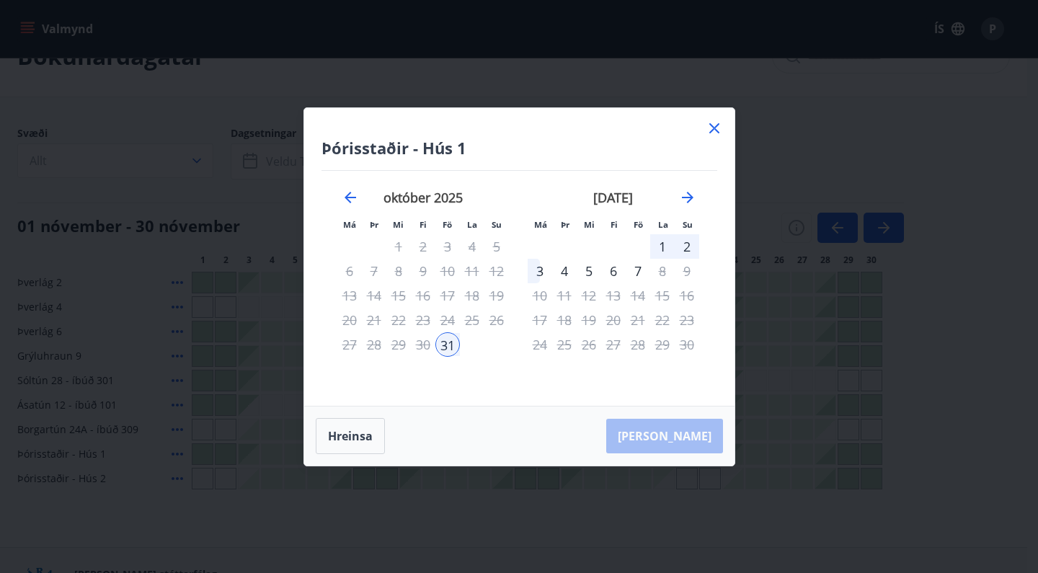
click at [662, 249] on div "1" at bounding box center [662, 246] width 25 height 25
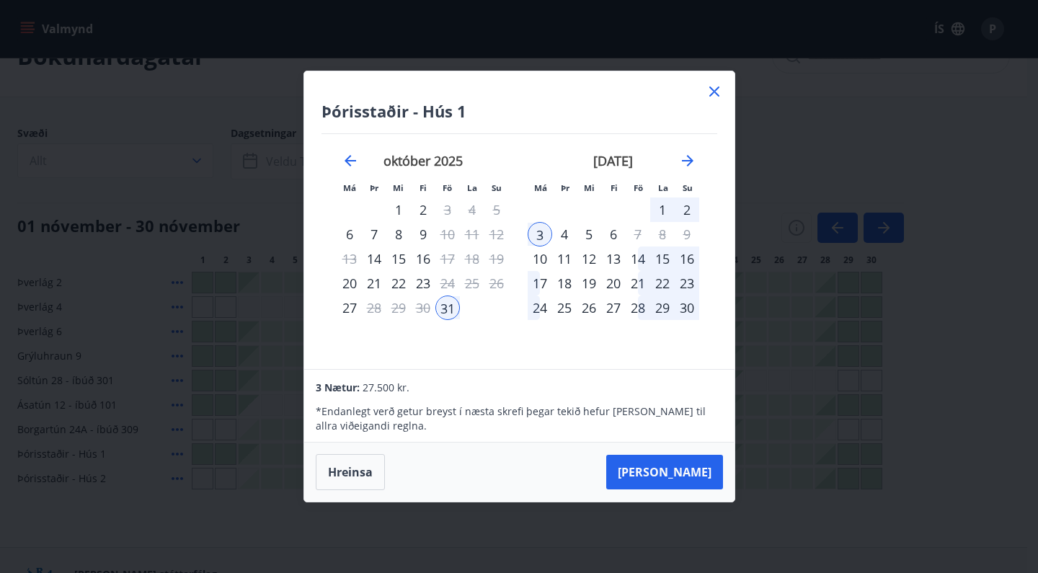
click at [718, 90] on icon at bounding box center [713, 91] width 17 height 17
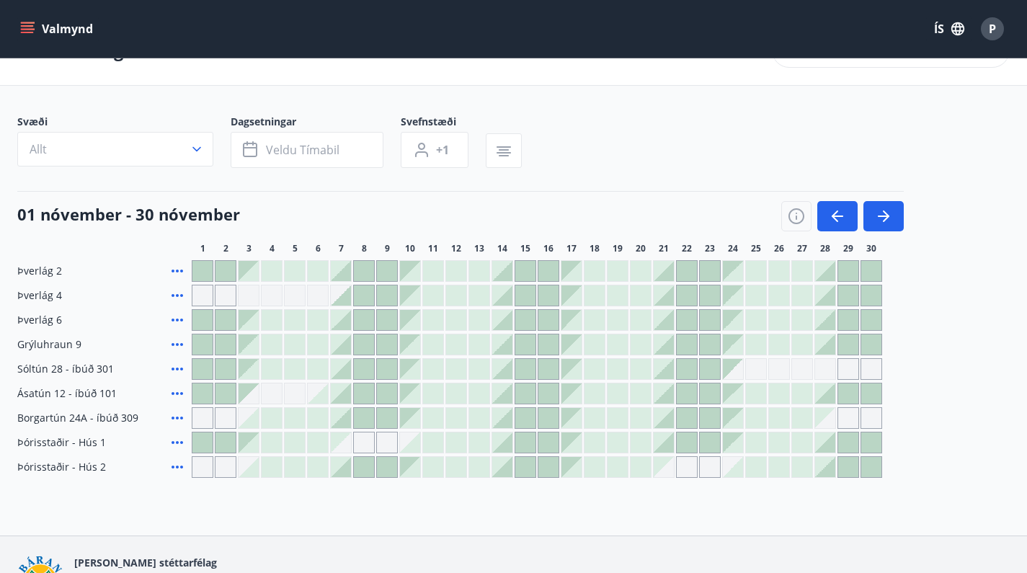
click at [710, 95] on main "Bókunardagatal Svæði Allt Dagsetningar Veldu tímabil Svefnstæði +1 [DATE] - [DA…" at bounding box center [513, 247] width 1027 height 462
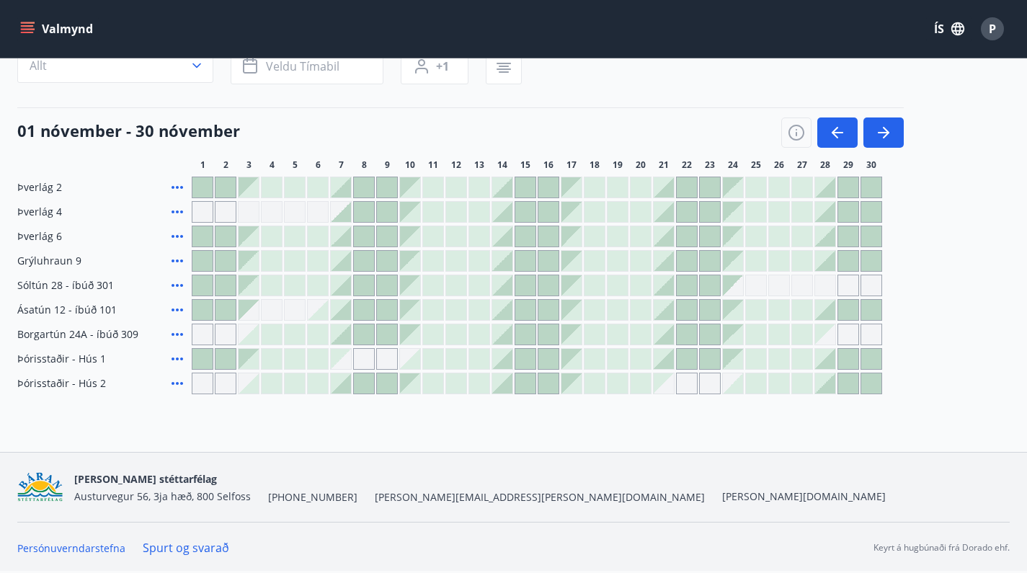
scroll to position [125, 0]
click at [201, 262] on div at bounding box center [202, 261] width 20 height 20
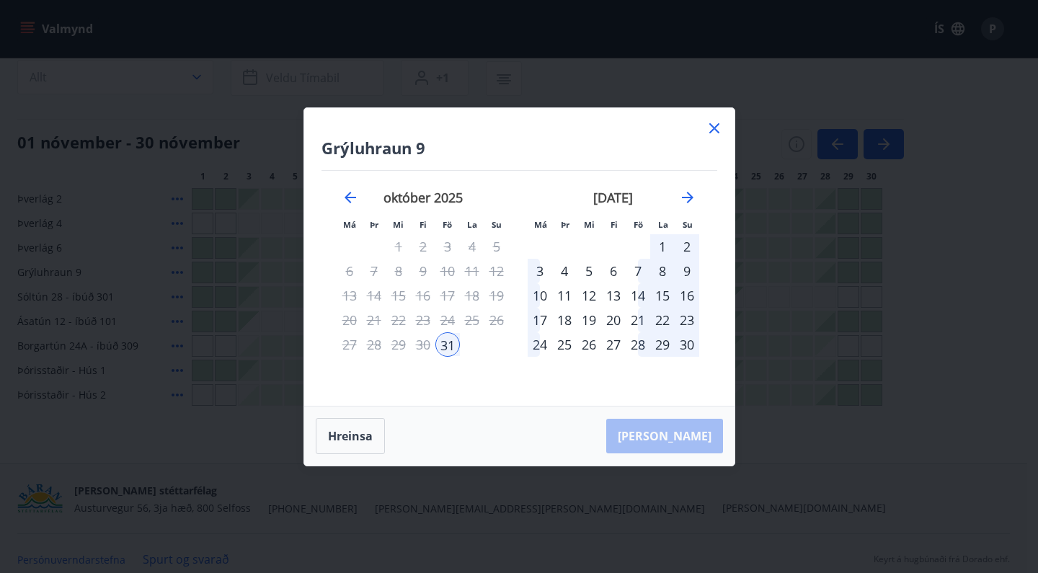
click at [449, 344] on div "31" at bounding box center [447, 344] width 25 height 25
click at [660, 246] on div "1" at bounding box center [662, 246] width 25 height 25
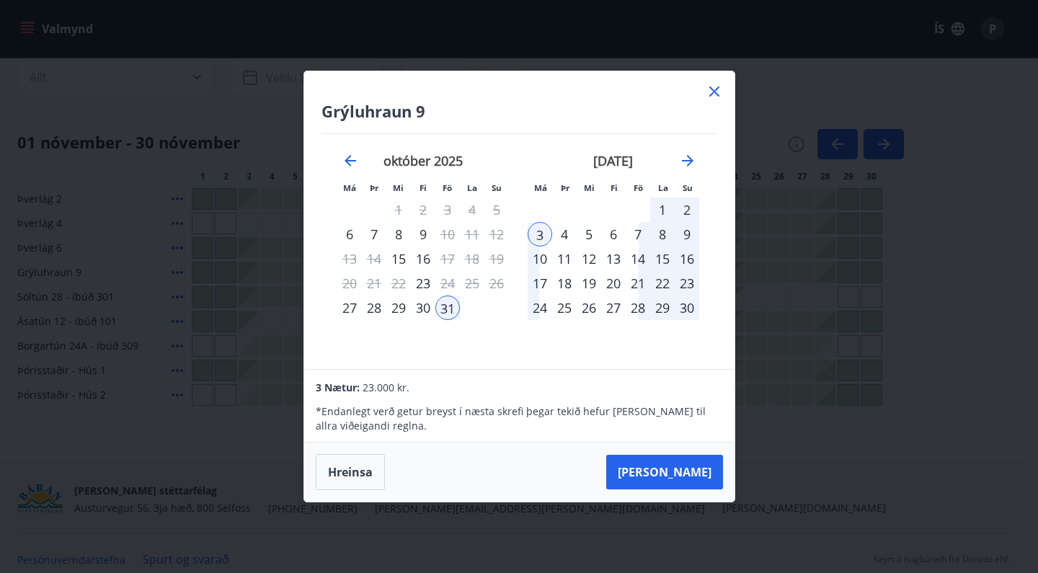
click at [714, 92] on icon at bounding box center [714, 92] width 2 height 2
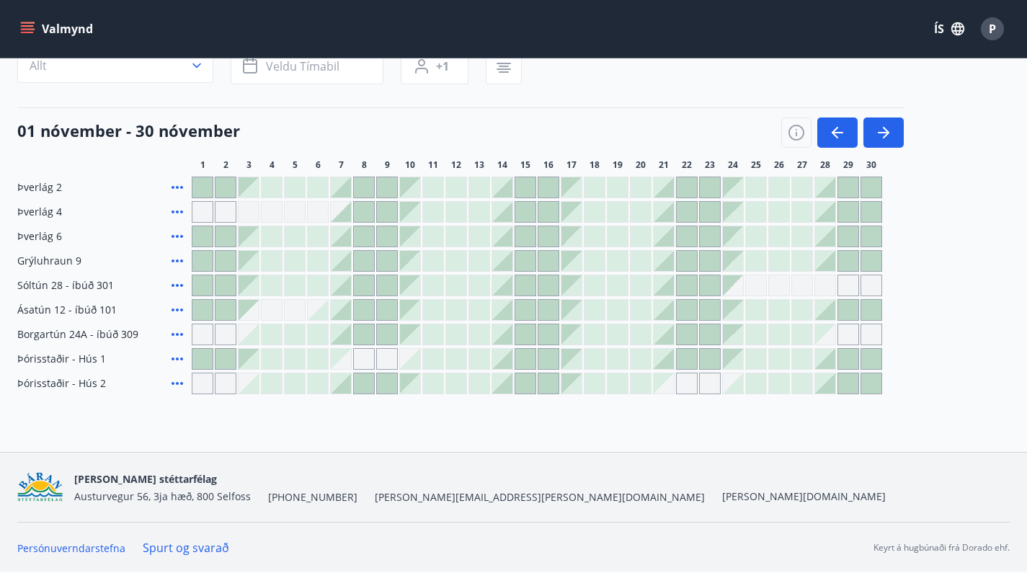
click at [204, 359] on div at bounding box center [202, 359] width 20 height 20
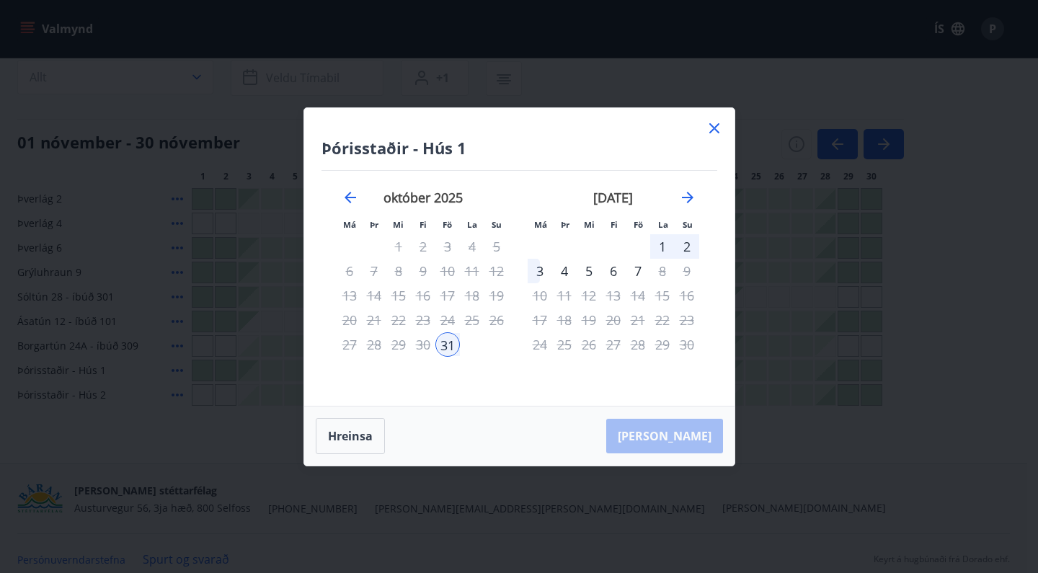
click at [661, 246] on div "1" at bounding box center [662, 246] width 25 height 25
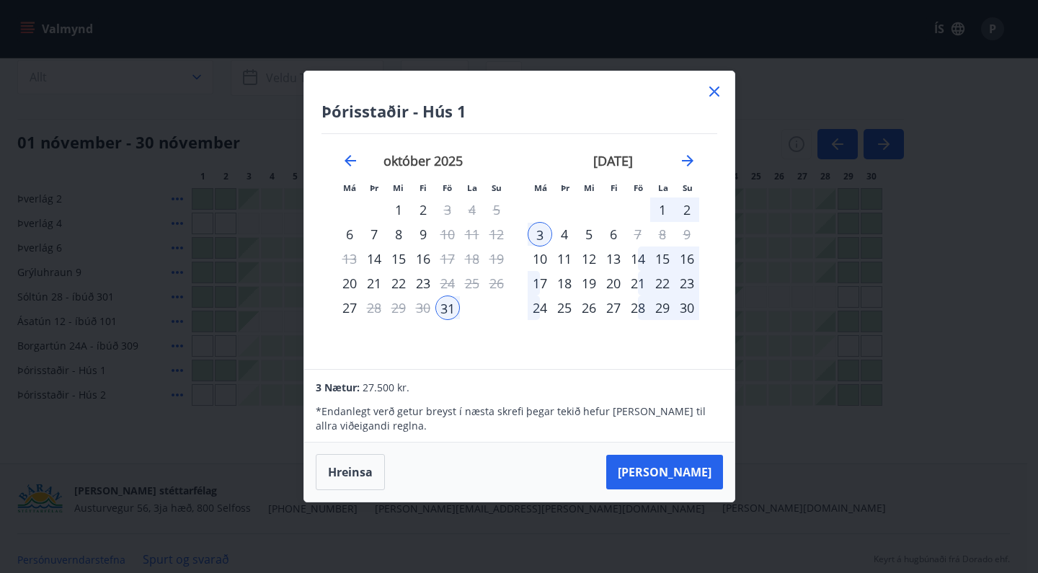
click at [710, 92] on icon at bounding box center [713, 91] width 17 height 17
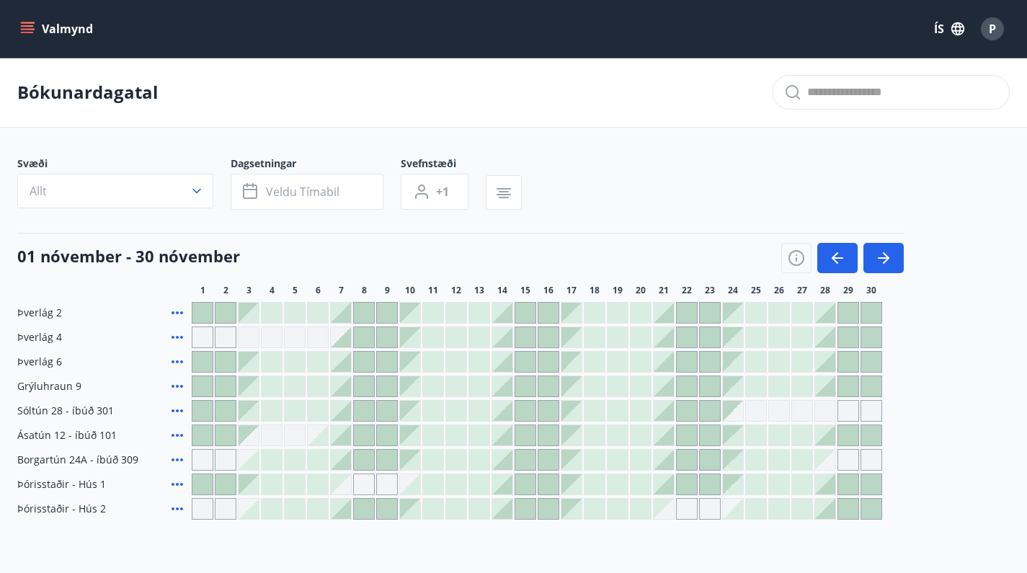
scroll to position [0, 0]
click at [203, 485] on div at bounding box center [202, 484] width 20 height 20
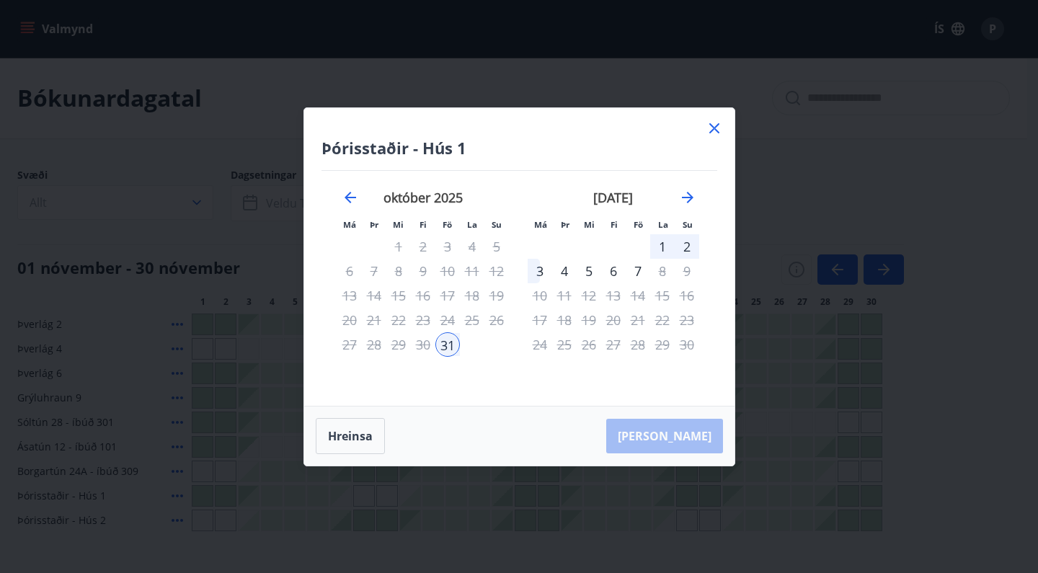
click at [663, 246] on div "1" at bounding box center [662, 246] width 25 height 25
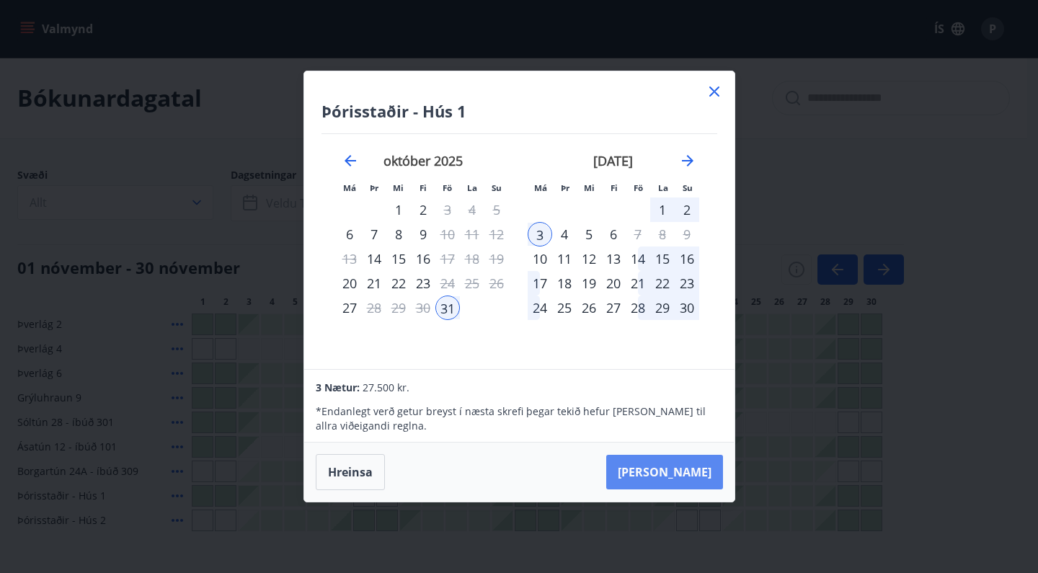
click at [667, 471] on button "[PERSON_NAME]" at bounding box center [664, 472] width 117 height 35
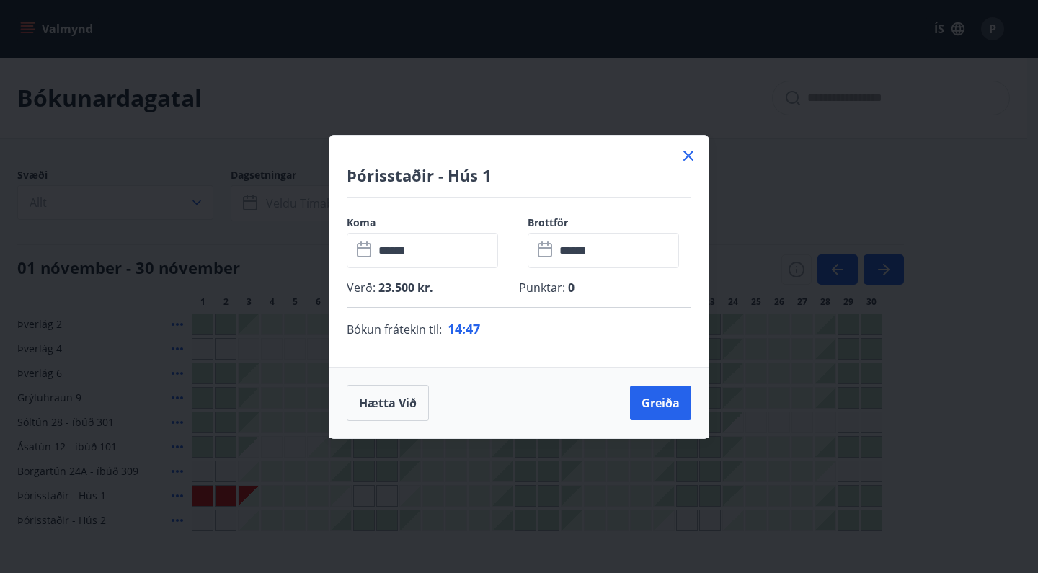
click at [686, 156] on icon at bounding box center [688, 155] width 17 height 17
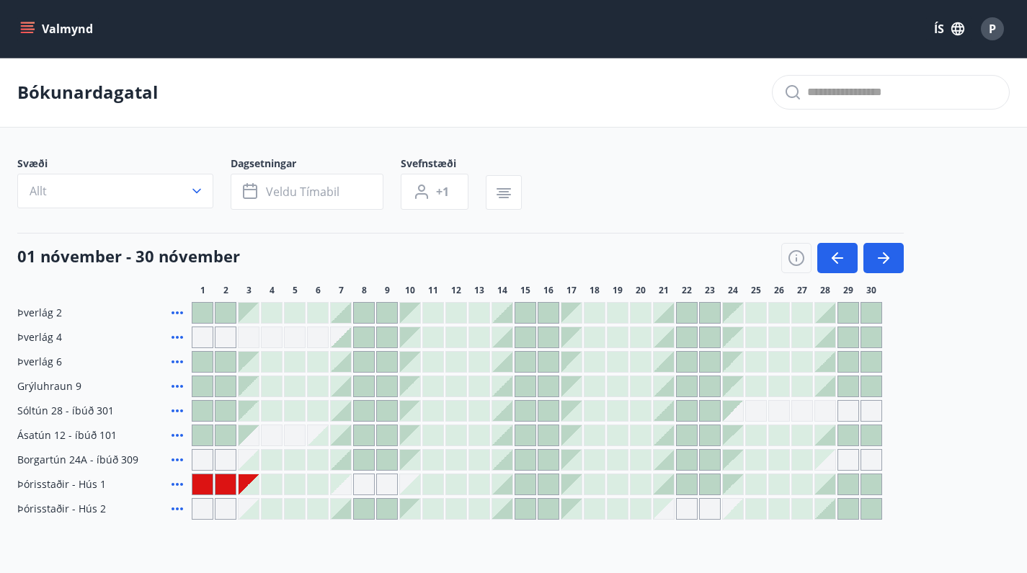
click at [18, 34] on button "Valmynd" at bounding box center [57, 29] width 81 height 26
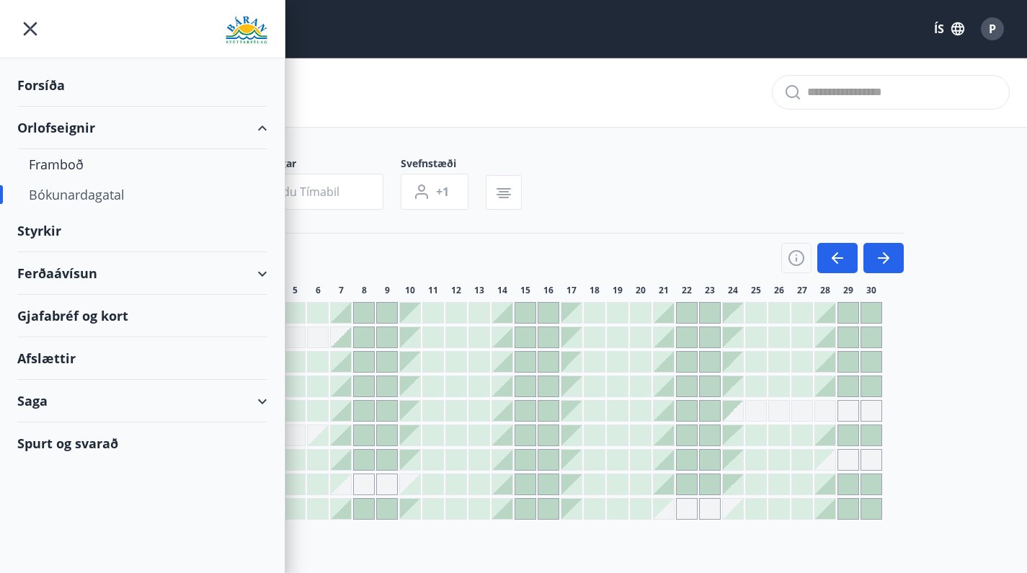
click at [47, 89] on div "Forsíða" at bounding box center [142, 85] width 250 height 43
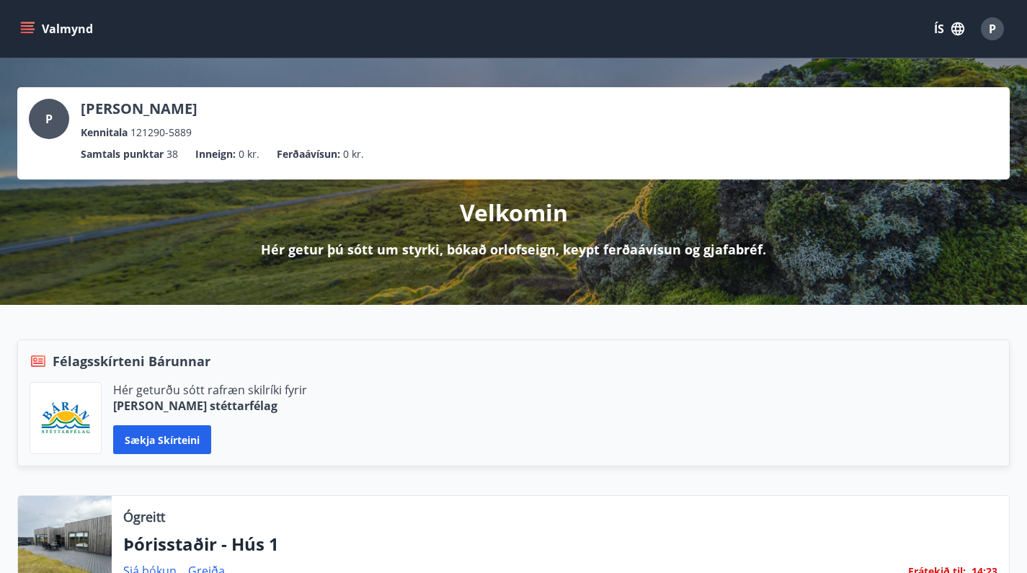
click at [33, 29] on icon "menu" at bounding box center [29, 28] width 16 height 1
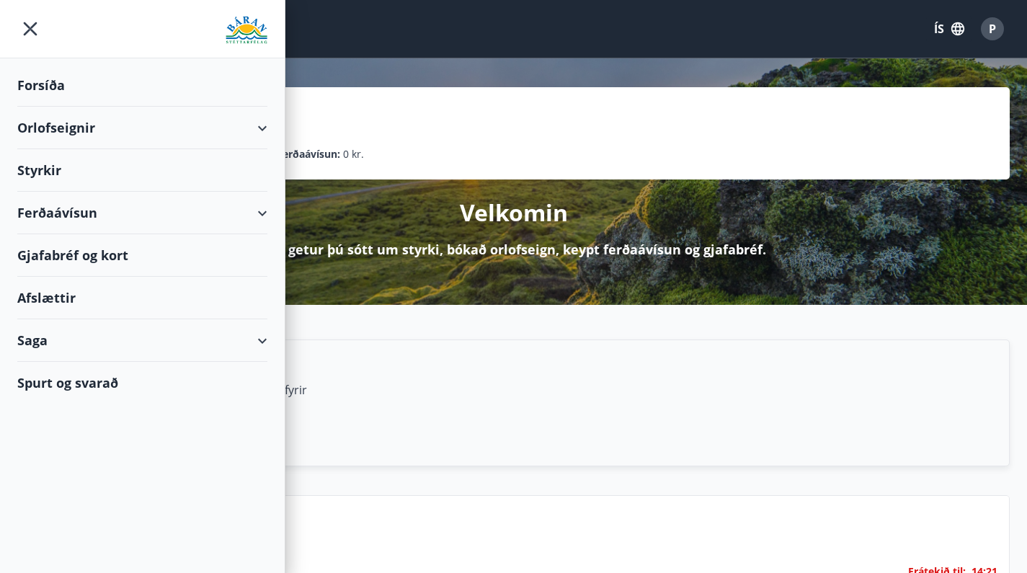
click at [96, 141] on div "Orlofseignir" at bounding box center [142, 128] width 250 height 43
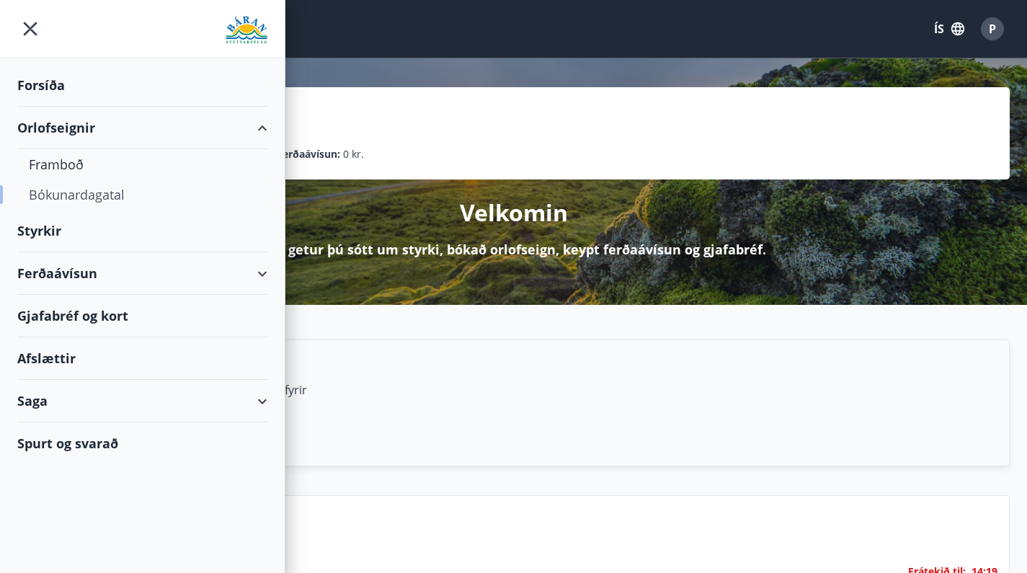
click at [69, 190] on div "Bókunardagatal" at bounding box center [142, 194] width 227 height 30
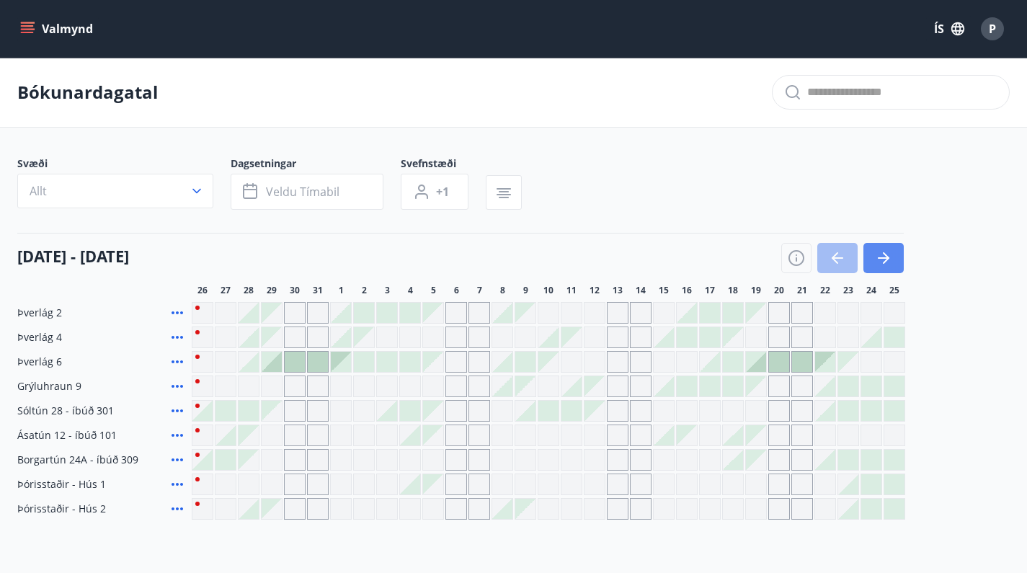
click at [886, 257] on icon "button" at bounding box center [883, 257] width 17 height 17
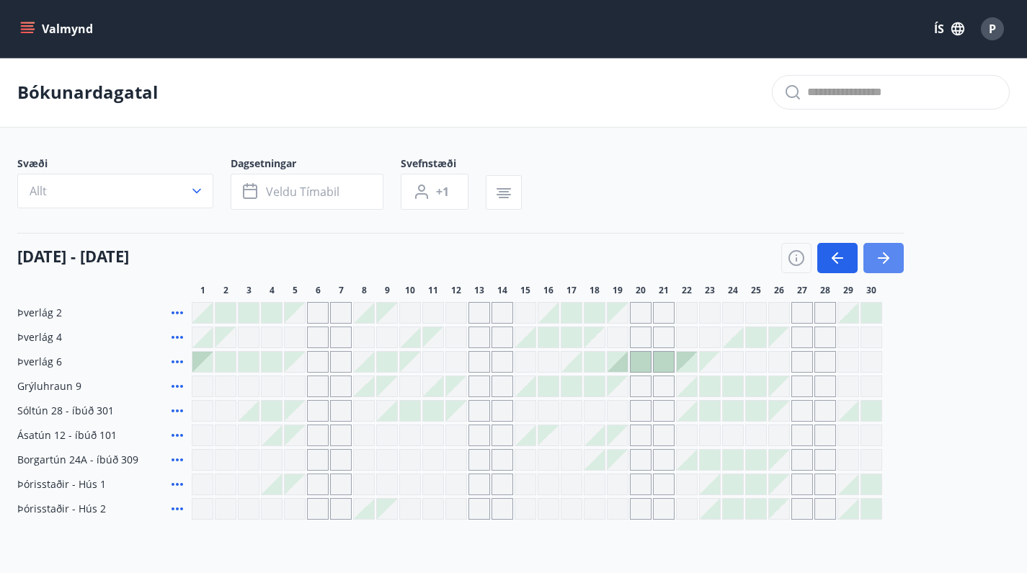
click at [886, 257] on icon "button" at bounding box center [883, 257] width 17 height 17
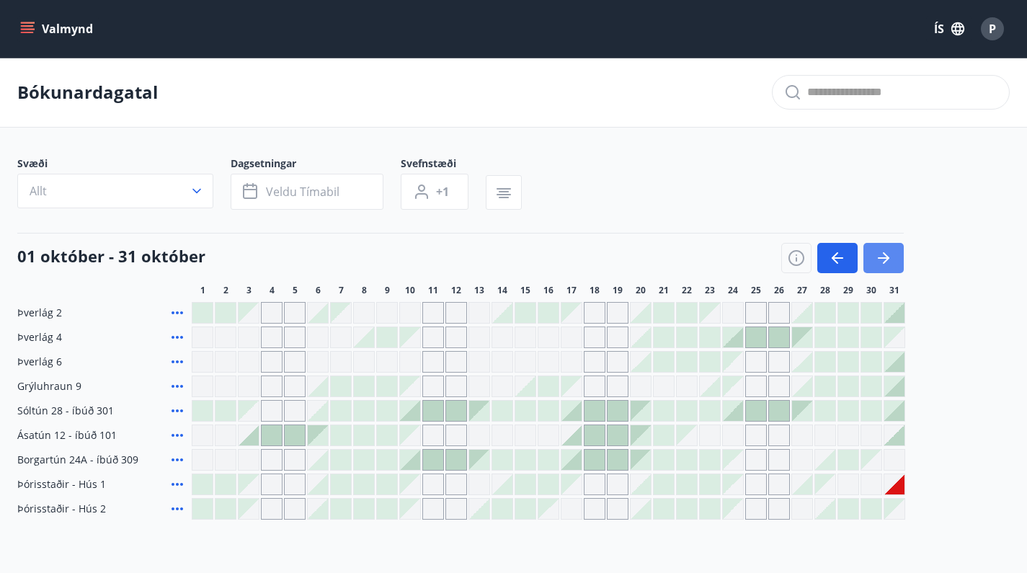
click at [886, 257] on icon "button" at bounding box center [883, 257] width 17 height 17
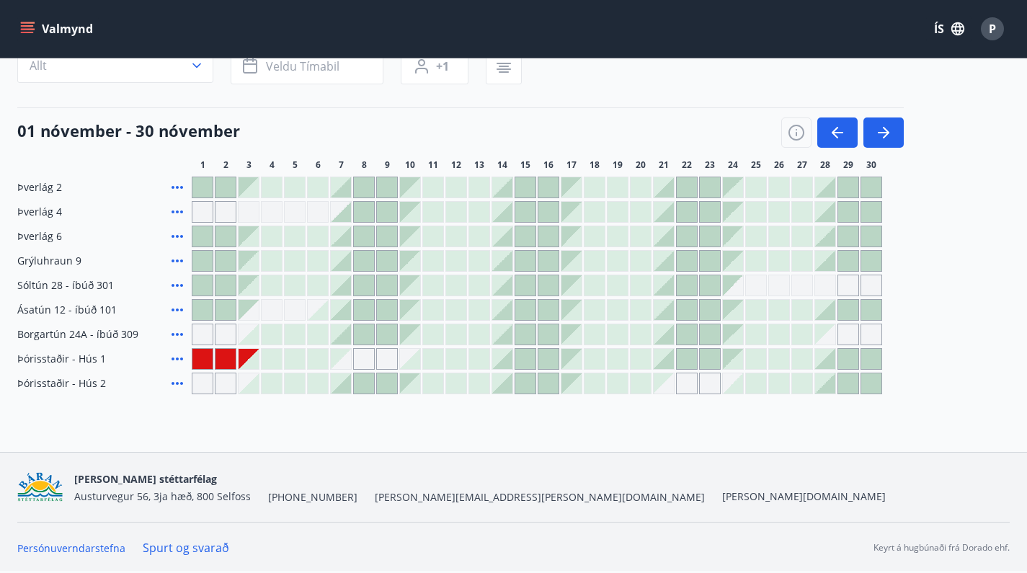
scroll to position [125, 0]
click at [877, 138] on icon "button" at bounding box center [883, 132] width 17 height 17
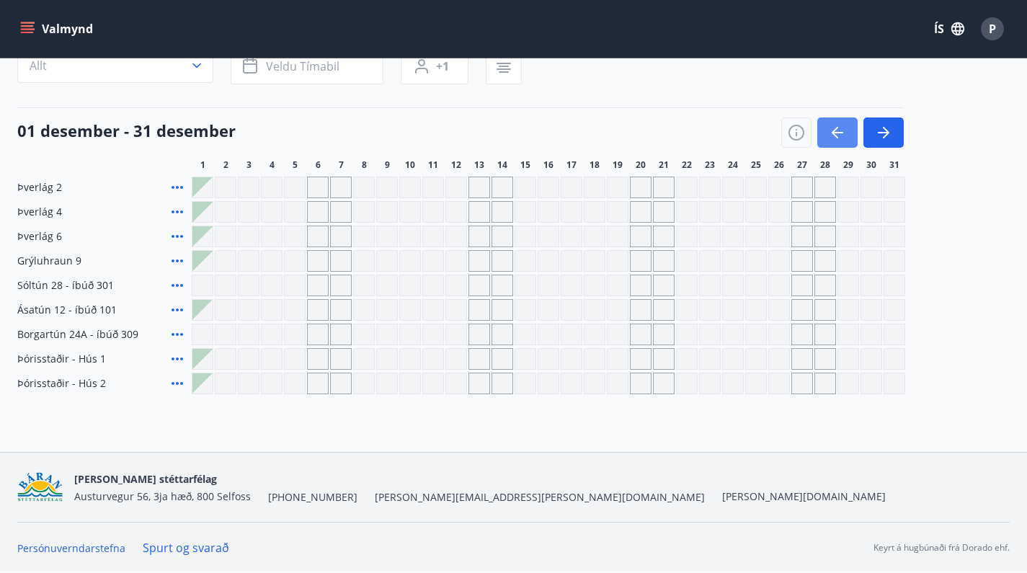
click at [834, 135] on icon "button" at bounding box center [835, 133] width 6 height 12
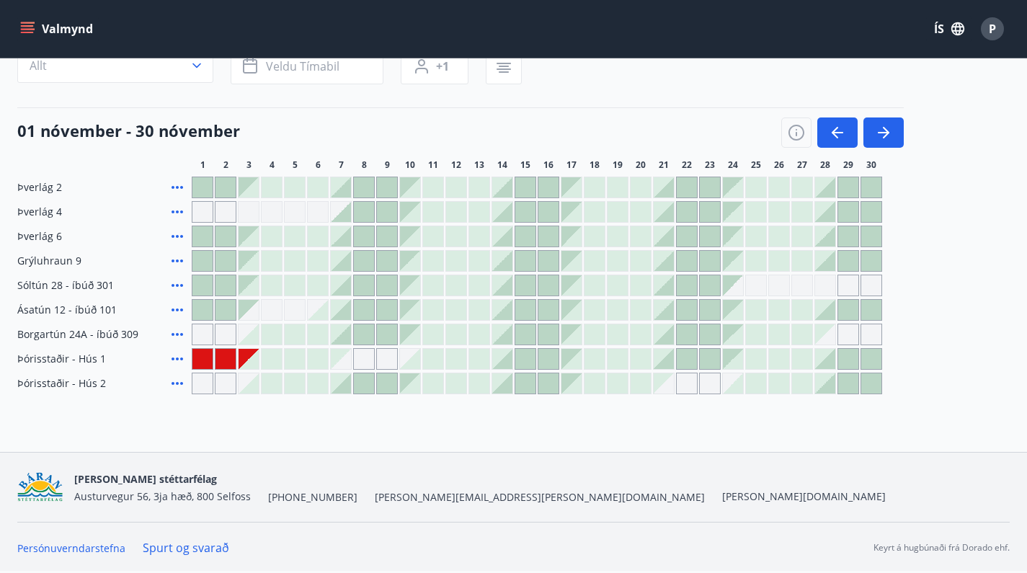
click at [664, 360] on div at bounding box center [664, 359] width 20 height 20
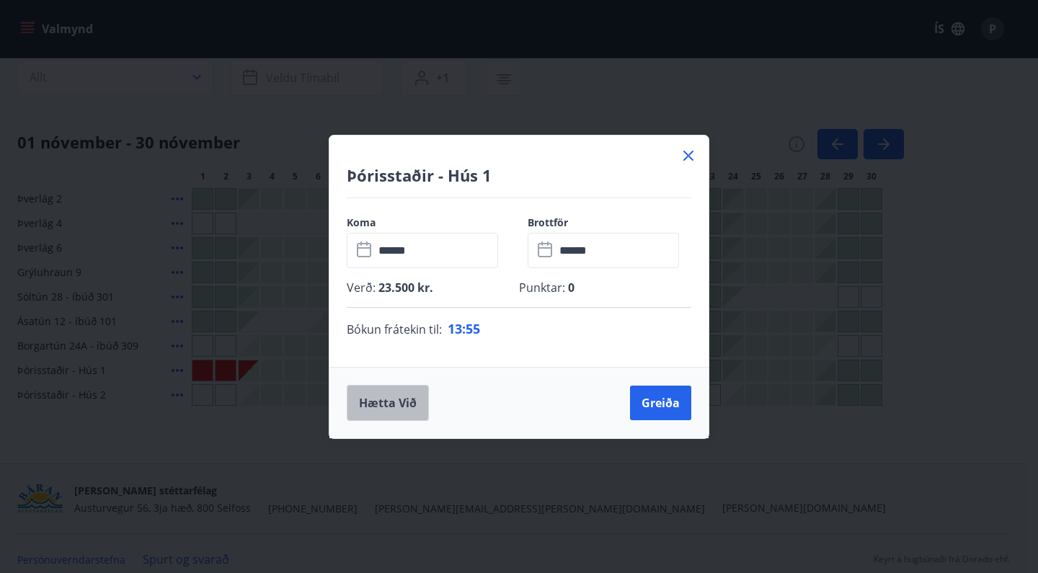
click at [401, 409] on button "Hætta við" at bounding box center [388, 403] width 82 height 36
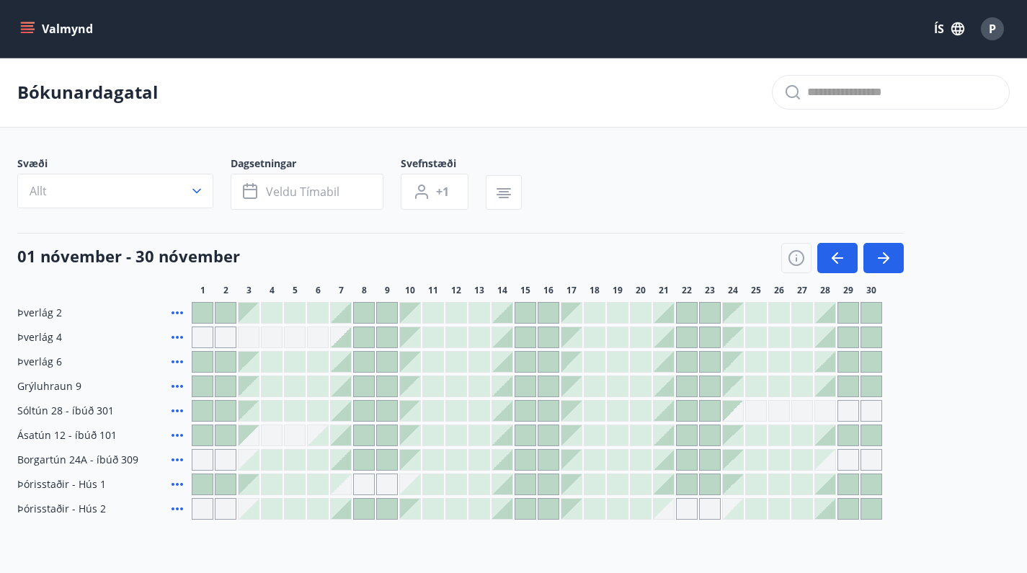
scroll to position [0, 0]
click at [25, 28] on icon "menu" at bounding box center [27, 29] width 14 height 14
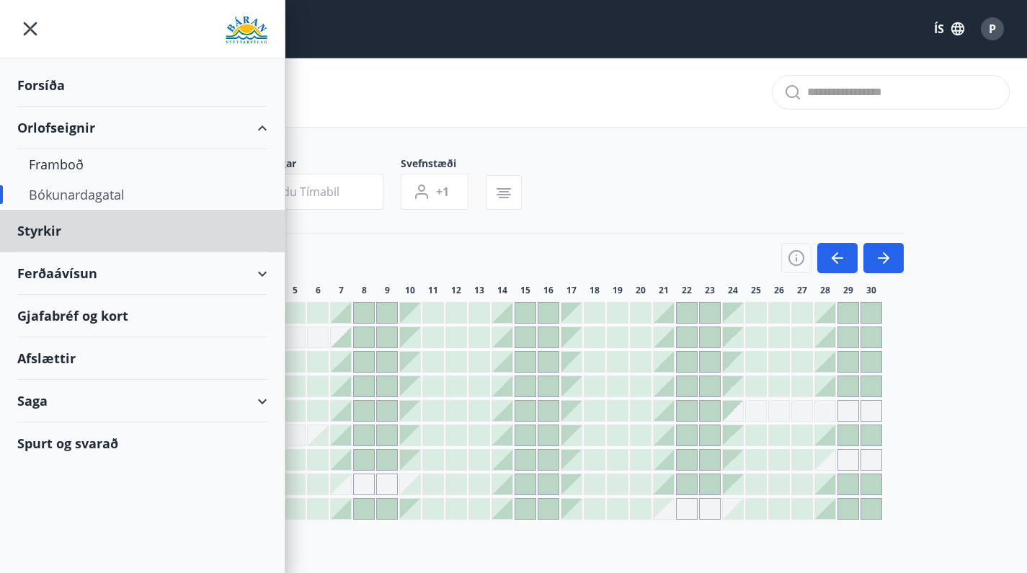
click at [50, 86] on div "Forsíða" at bounding box center [142, 85] width 250 height 43
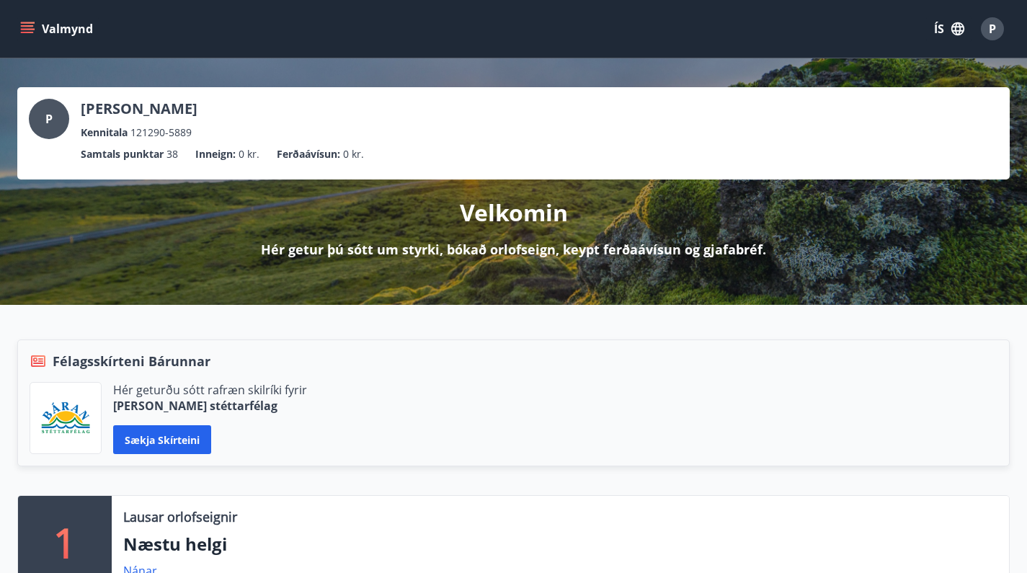
click at [27, 30] on icon "menu" at bounding box center [27, 29] width 14 height 14
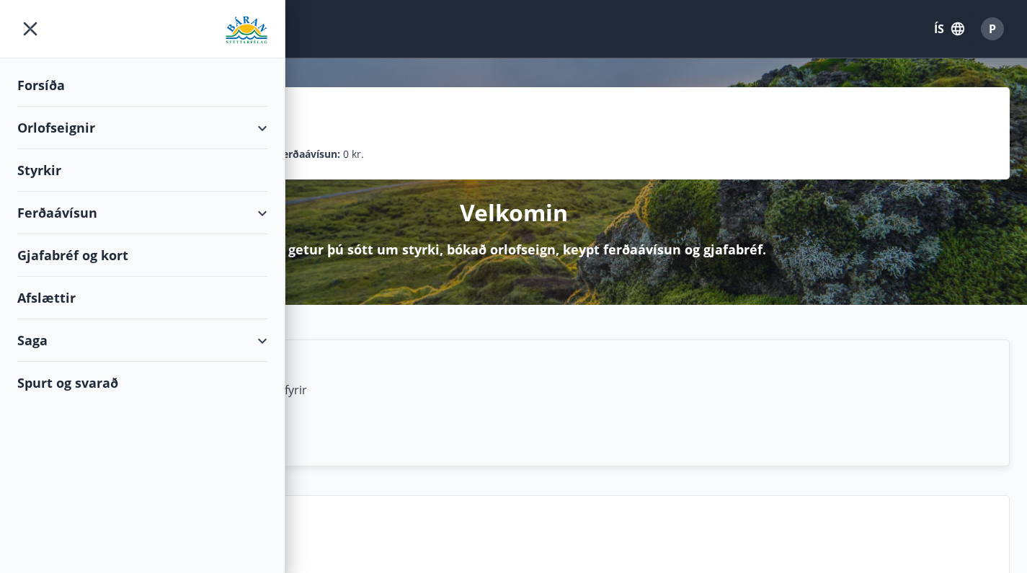
click at [40, 84] on div "Forsíða" at bounding box center [142, 85] width 250 height 43
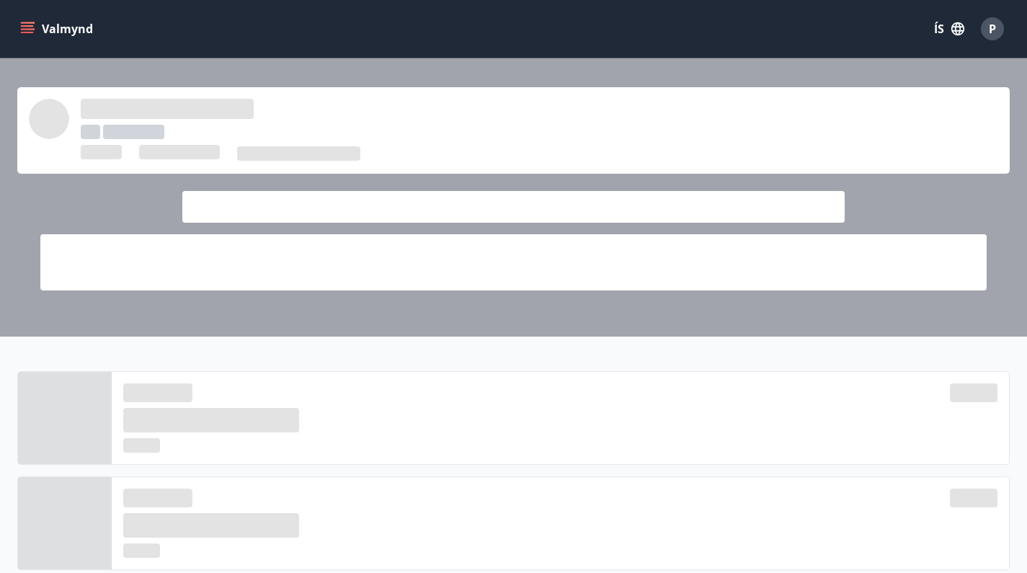
click at [68, 35] on button "Valmynd" at bounding box center [57, 29] width 81 height 26
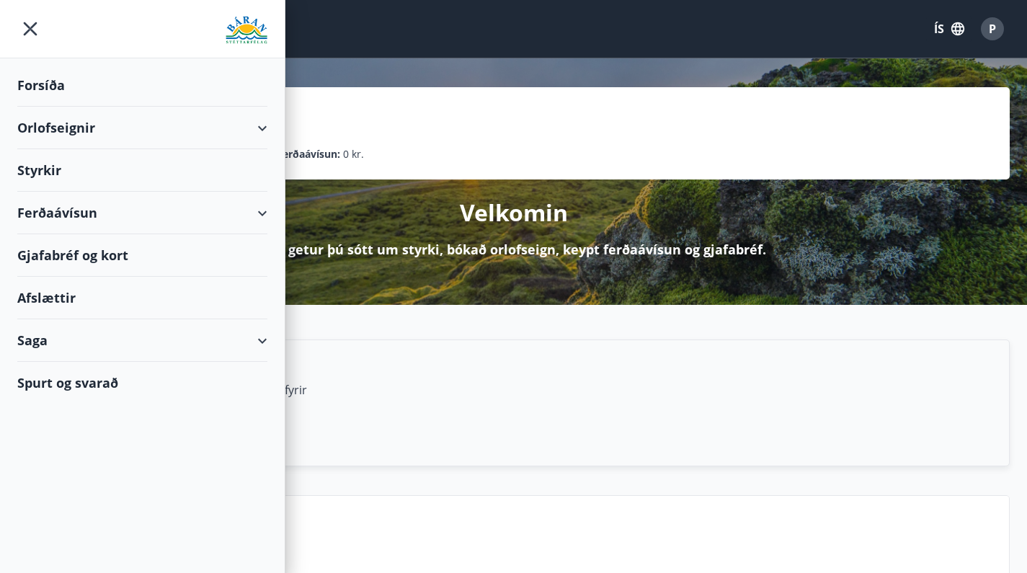
click at [254, 37] on img at bounding box center [247, 30] width 42 height 29
